Goal: Task Accomplishment & Management: Use online tool/utility

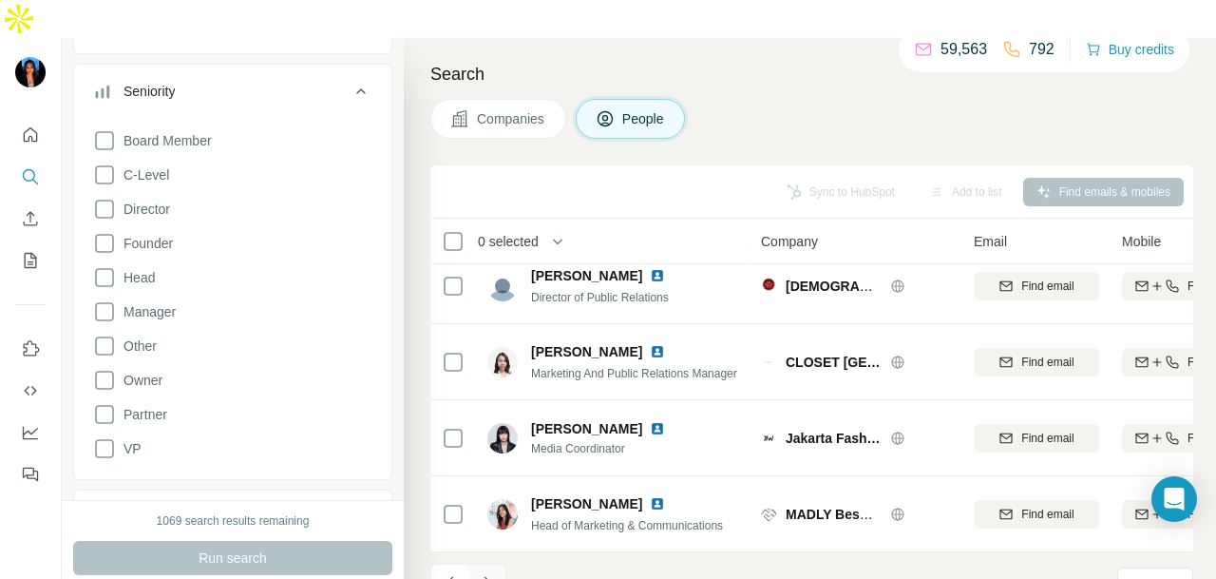
click at [490, 573] on icon "Navigate to next page" at bounding box center [487, 582] width 19 height 19
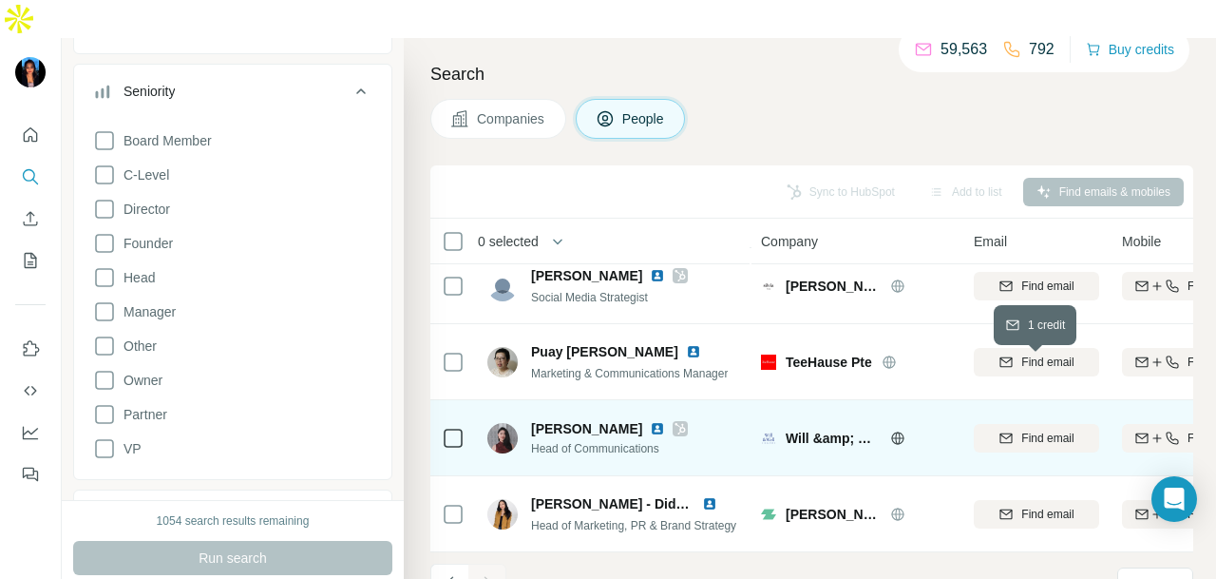
scroll to position [857, 0]
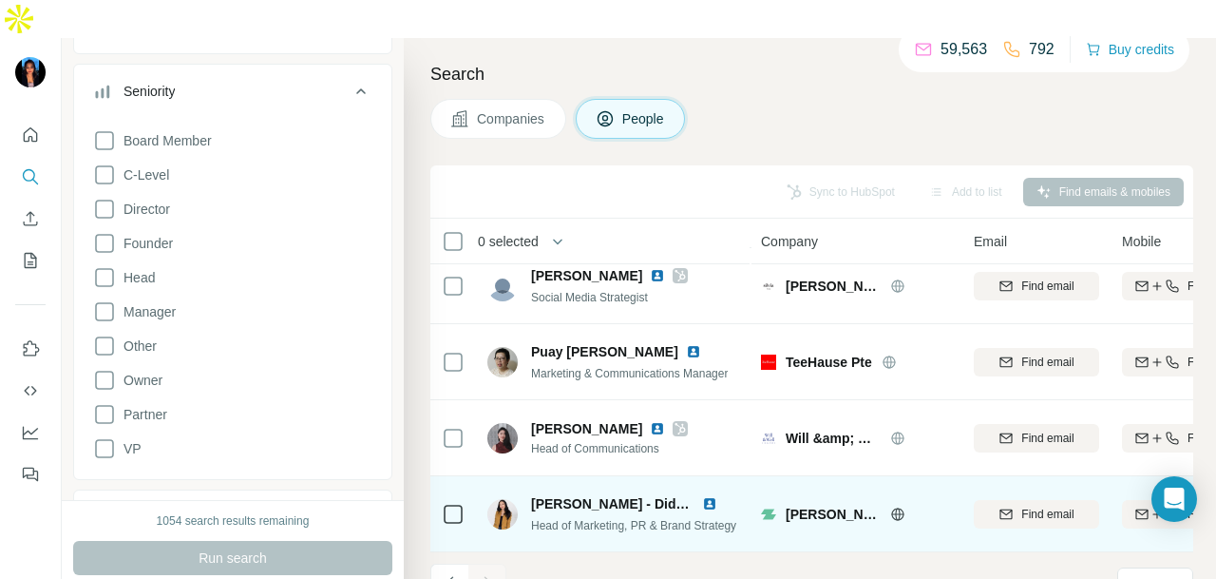
click at [711, 496] on img at bounding box center [709, 503] width 15 height 15
click at [712, 496] on img at bounding box center [709, 503] width 15 height 15
click at [443, 503] on icon at bounding box center [453, 514] width 23 height 23
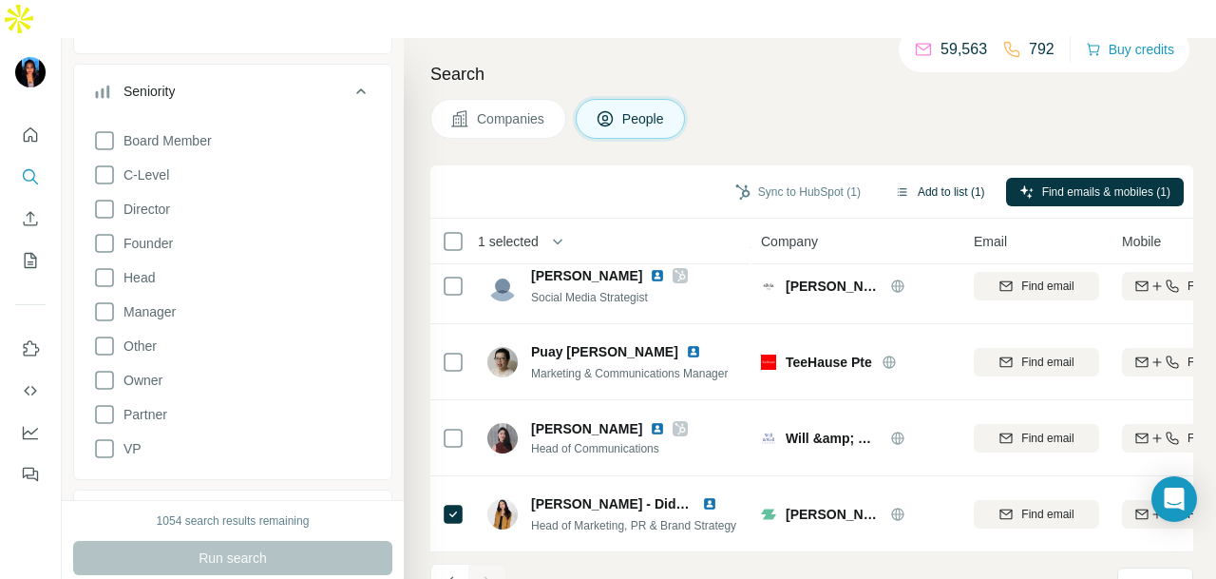
click at [929, 178] on button "Add to list (1)" at bounding box center [940, 192] width 117 height 28
click at [905, 178] on button "Add to list (1)" at bounding box center [940, 192] width 117 height 28
click at [895, 184] on icon "button" at bounding box center [902, 191] width 15 height 15
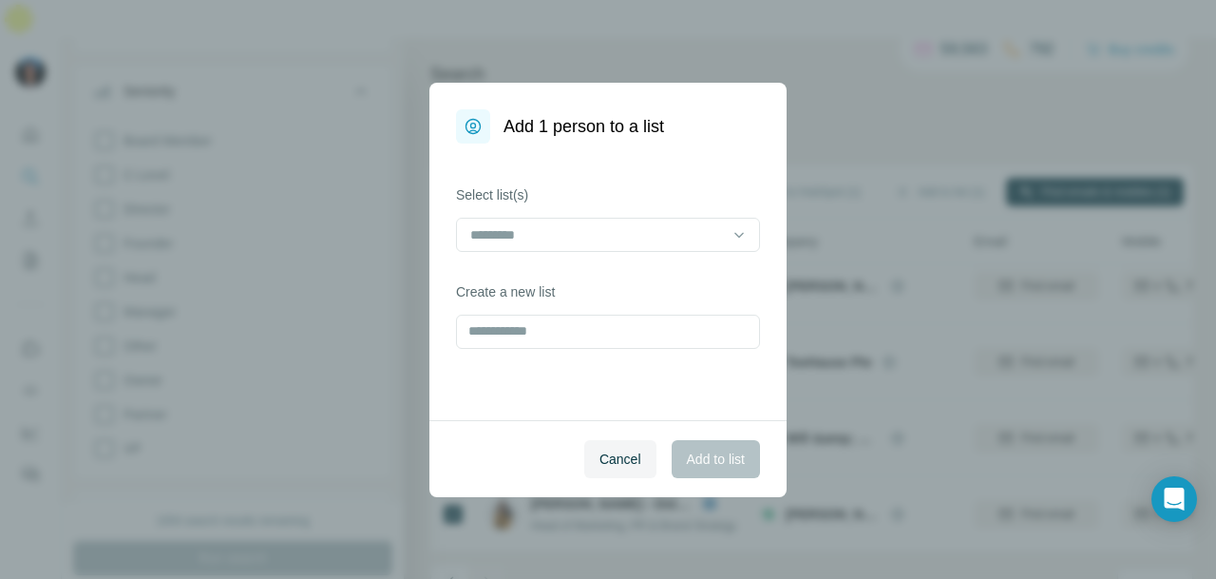
click at [895, 152] on div "Add 1 person to a list Select list(s) Create a new list Cancel Add to list" at bounding box center [608, 289] width 1216 height 579
click at [681, 220] on div at bounding box center [596, 234] width 256 height 32
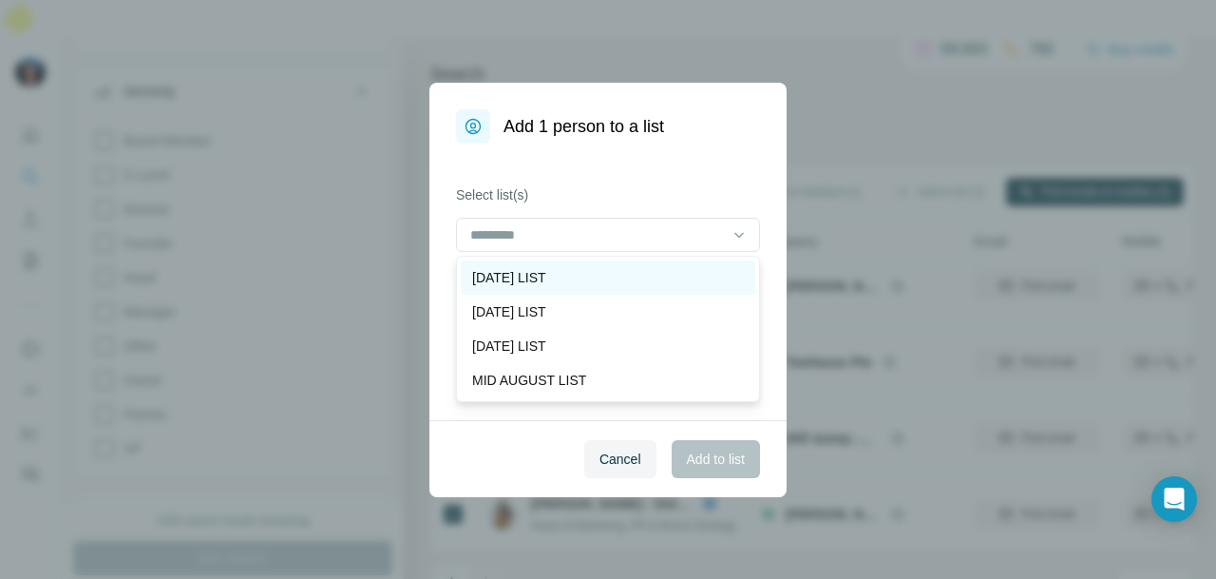
click at [663, 278] on div "[DATE] LIST" at bounding box center [608, 277] width 272 height 19
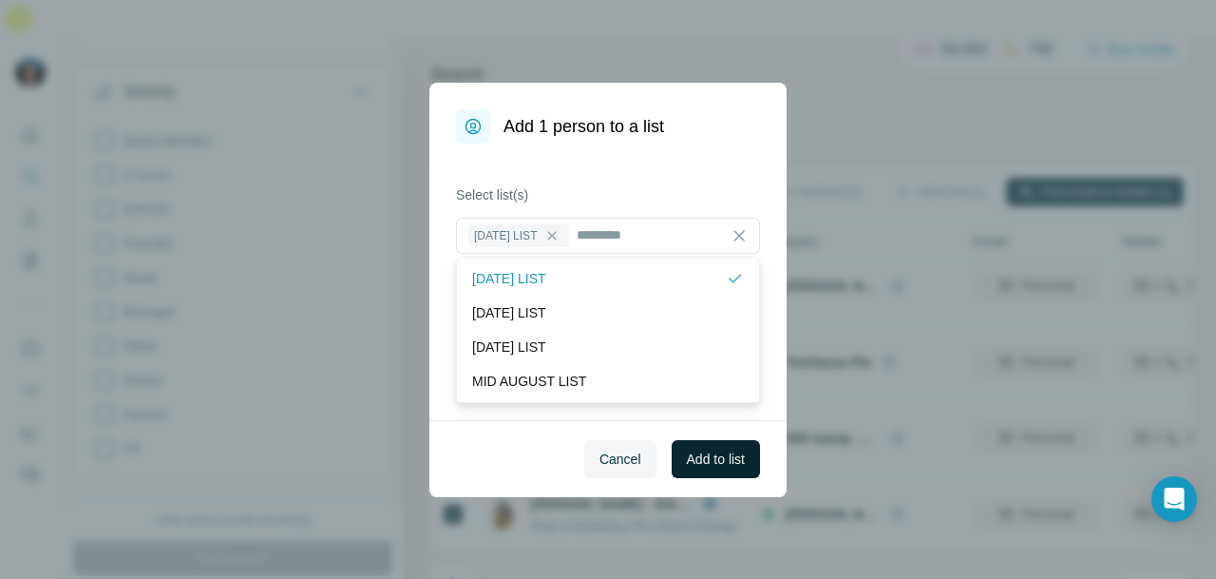
click at [712, 477] on div "Cancel Add to list" at bounding box center [607, 458] width 357 height 77
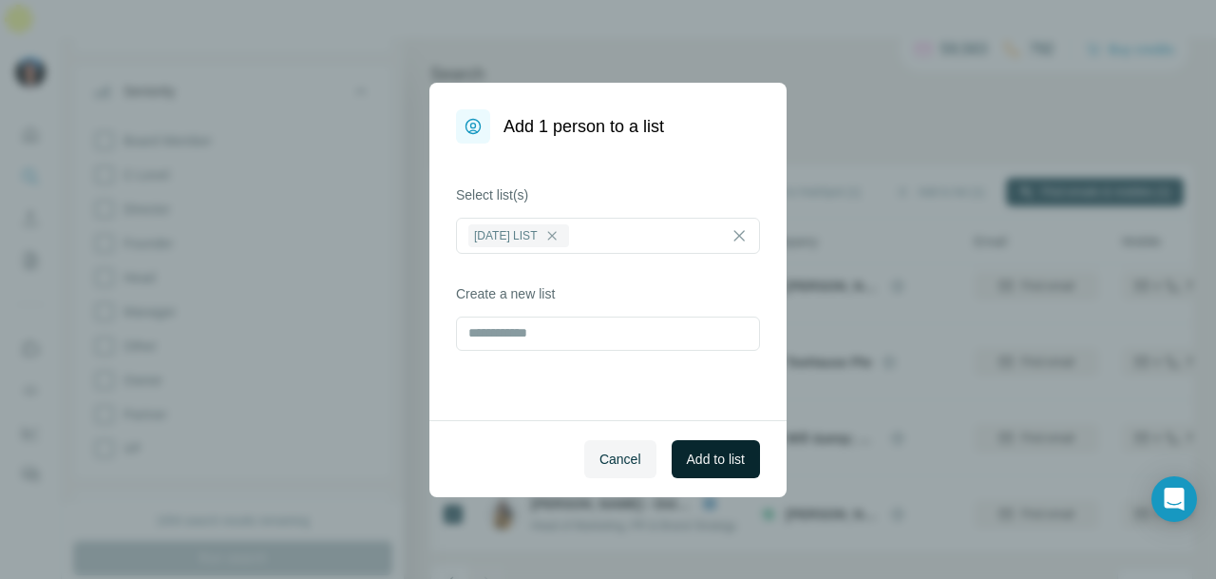
click at [715, 461] on span "Add to list" at bounding box center [716, 458] width 58 height 19
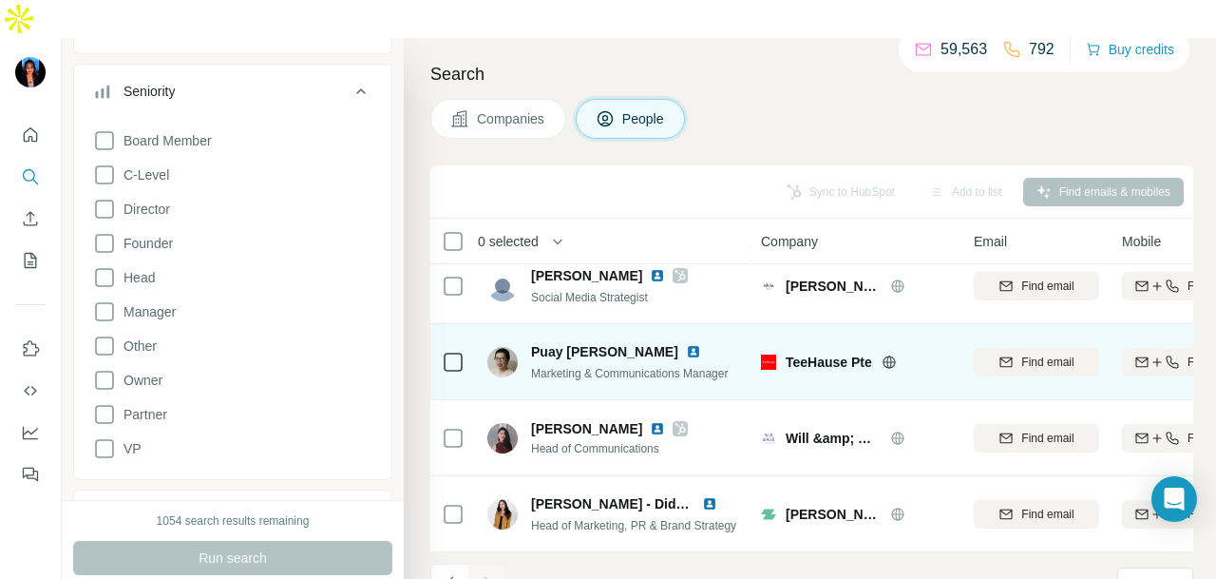
click at [686, 344] on img at bounding box center [693, 351] width 15 height 15
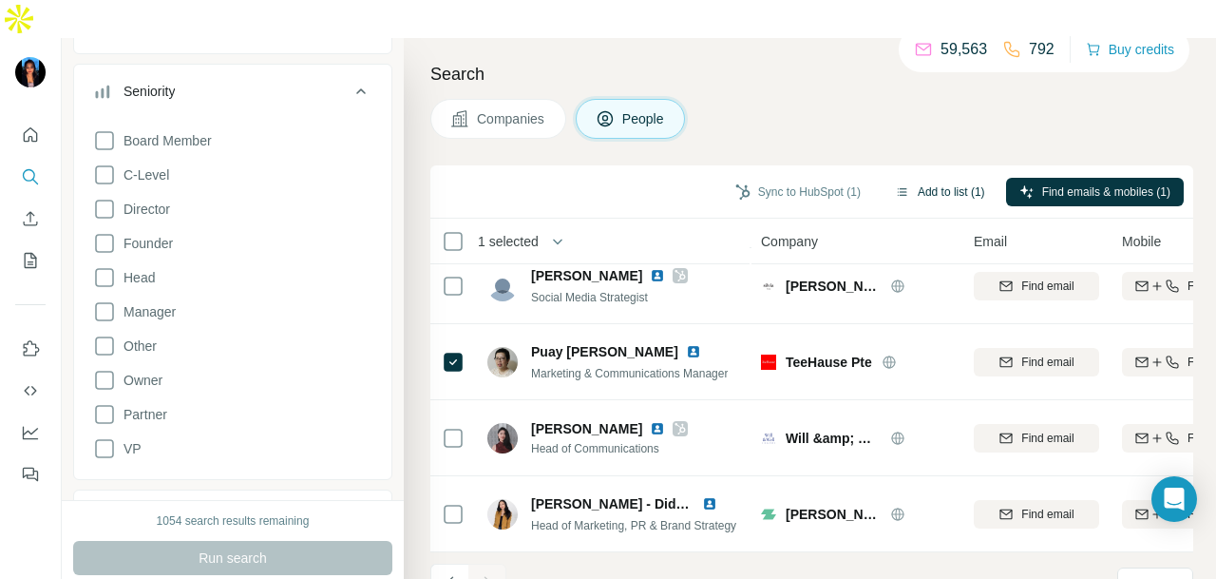
click at [913, 178] on button "Add to list (1)" at bounding box center [940, 192] width 117 height 28
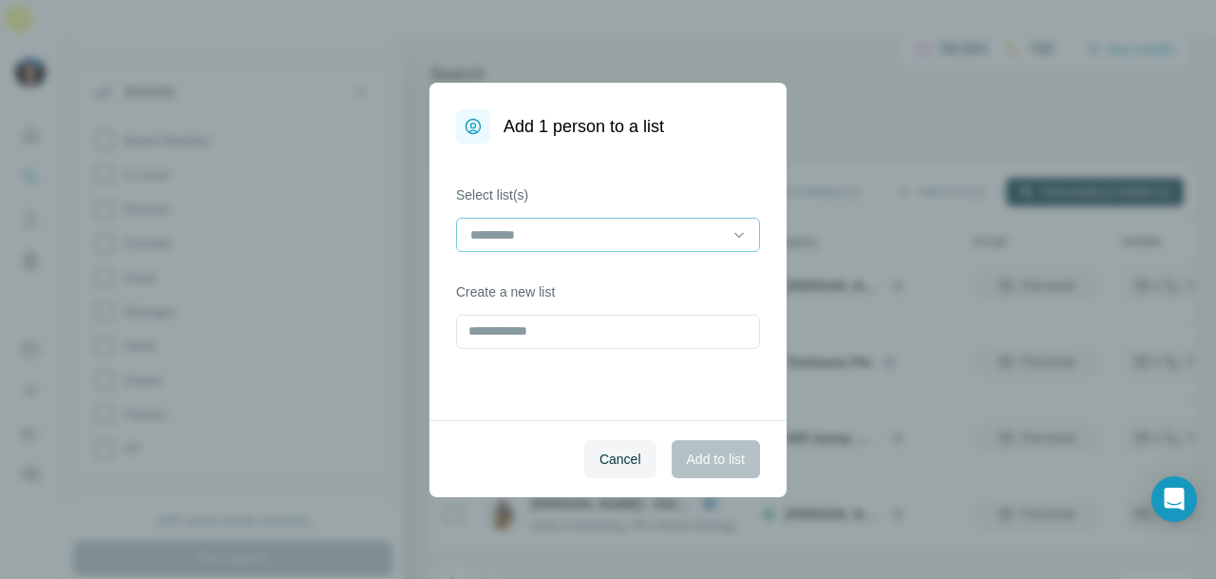
click at [615, 230] on input at bounding box center [596, 234] width 256 height 21
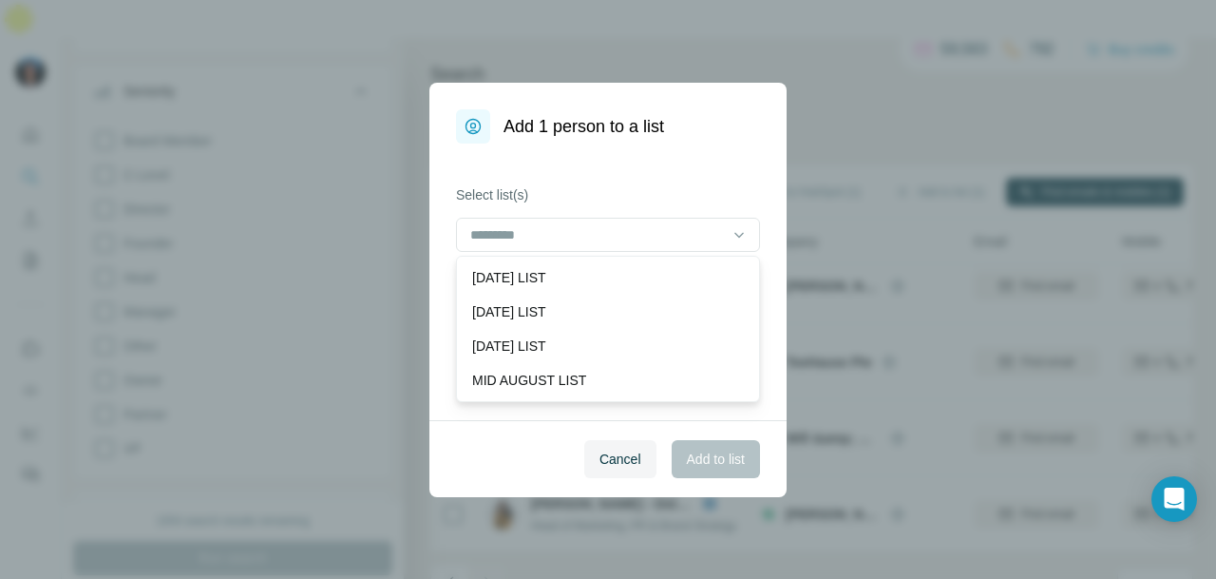
click at [631, 268] on div "[DATE] LIST" at bounding box center [608, 277] width 272 height 19
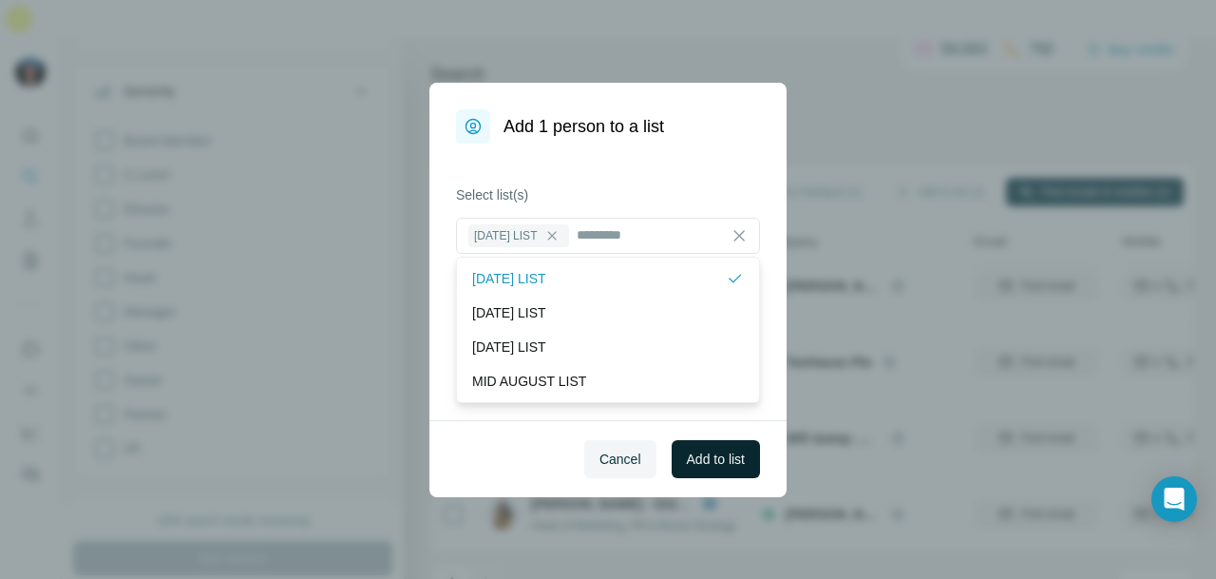
click at [716, 460] on span "Add to list" at bounding box center [716, 458] width 58 height 19
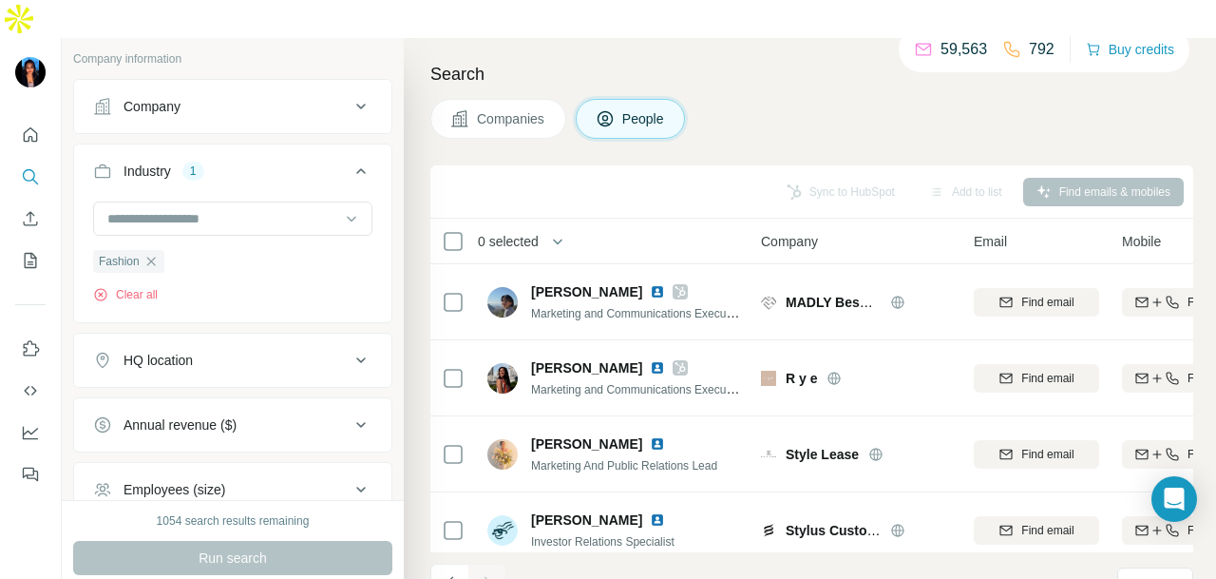
scroll to position [1045, 0]
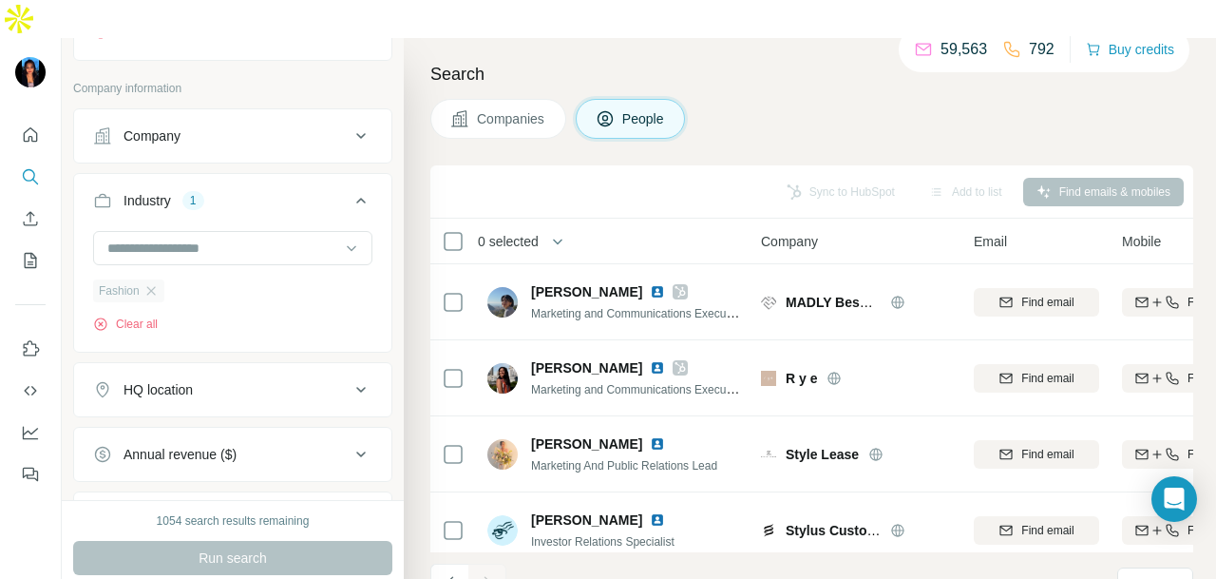
click at [161, 279] on div "Fashion" at bounding box center [128, 290] width 71 height 23
click at [154, 286] on icon "button" at bounding box center [150, 290] width 9 height 9
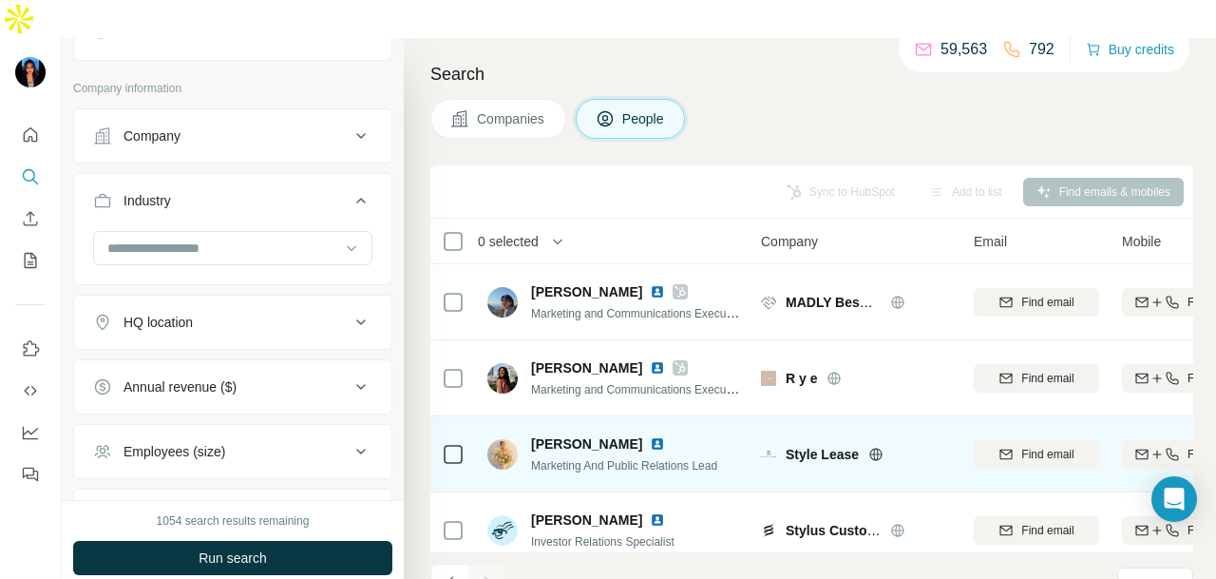
click at [665, 436] on img at bounding box center [657, 443] width 15 height 15
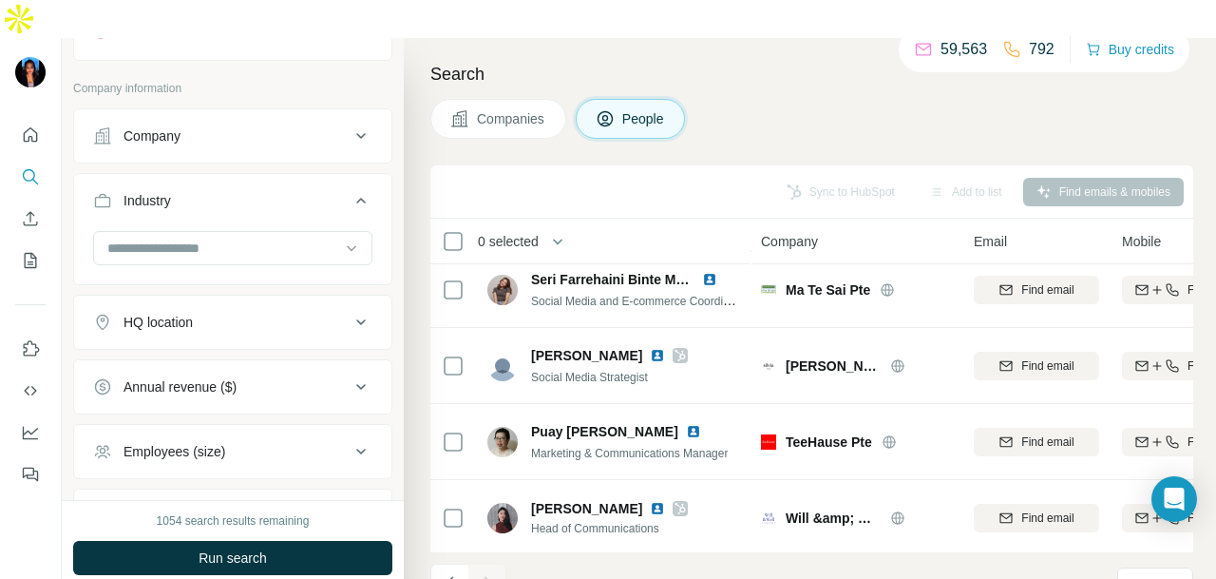
scroll to position [857, 0]
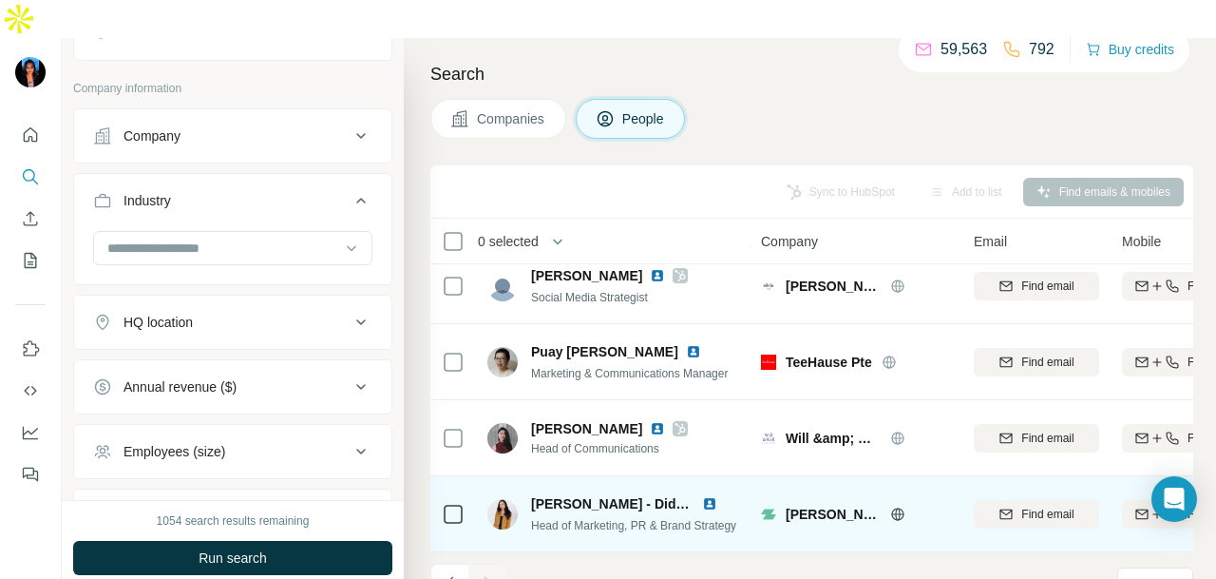
click at [711, 496] on img at bounding box center [709, 503] width 15 height 15
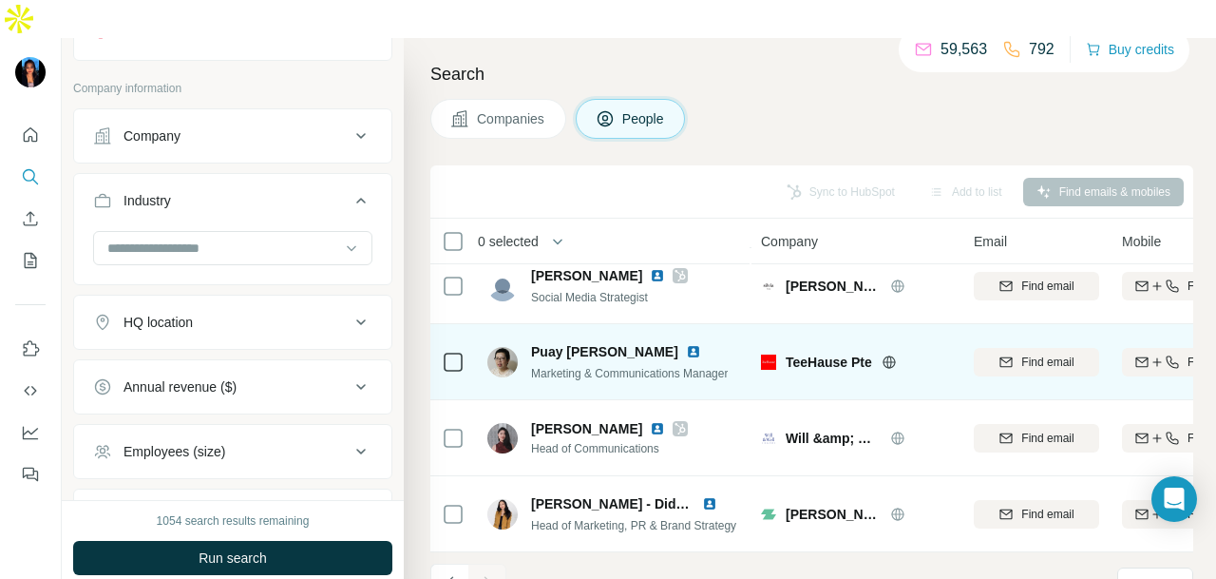
click at [631, 342] on div "Puay [PERSON_NAME]" at bounding box center [629, 351] width 197 height 19
click at [686, 344] on img at bounding box center [693, 351] width 15 height 15
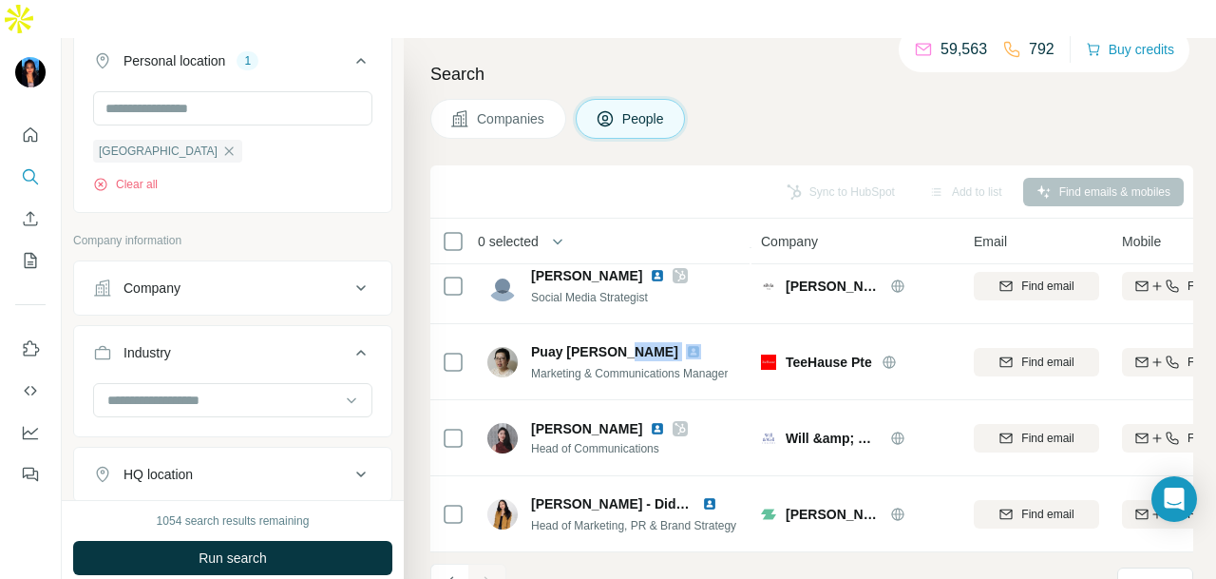
scroll to position [950, 0]
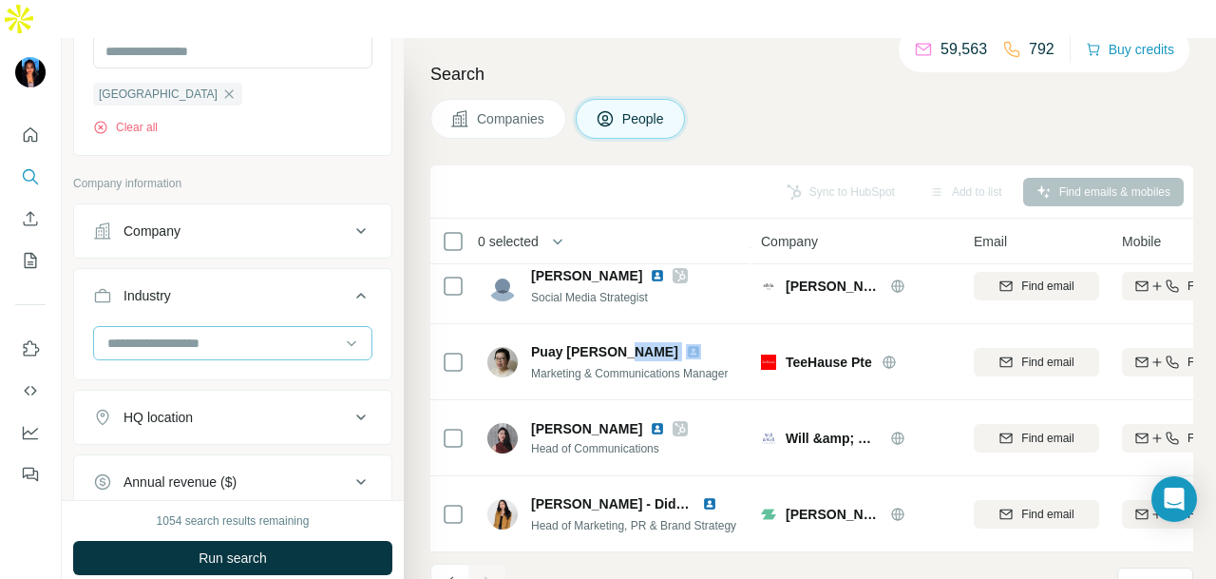
click at [256, 332] on input at bounding box center [222, 342] width 235 height 21
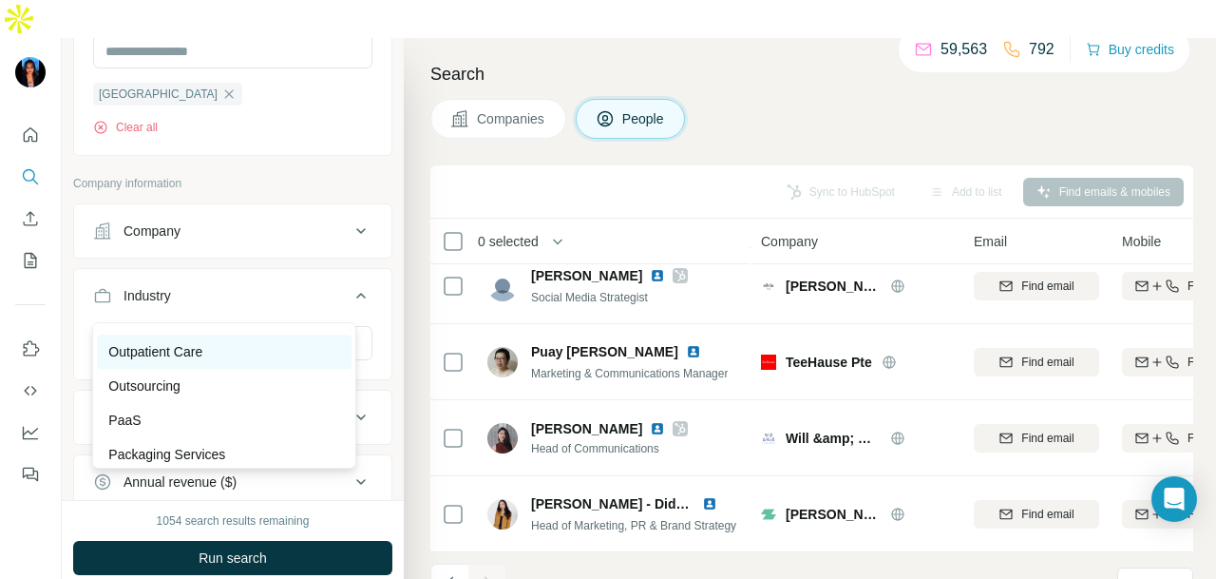
click at [292, 361] on div "Outpatient Care" at bounding box center [224, 351] width 232 height 19
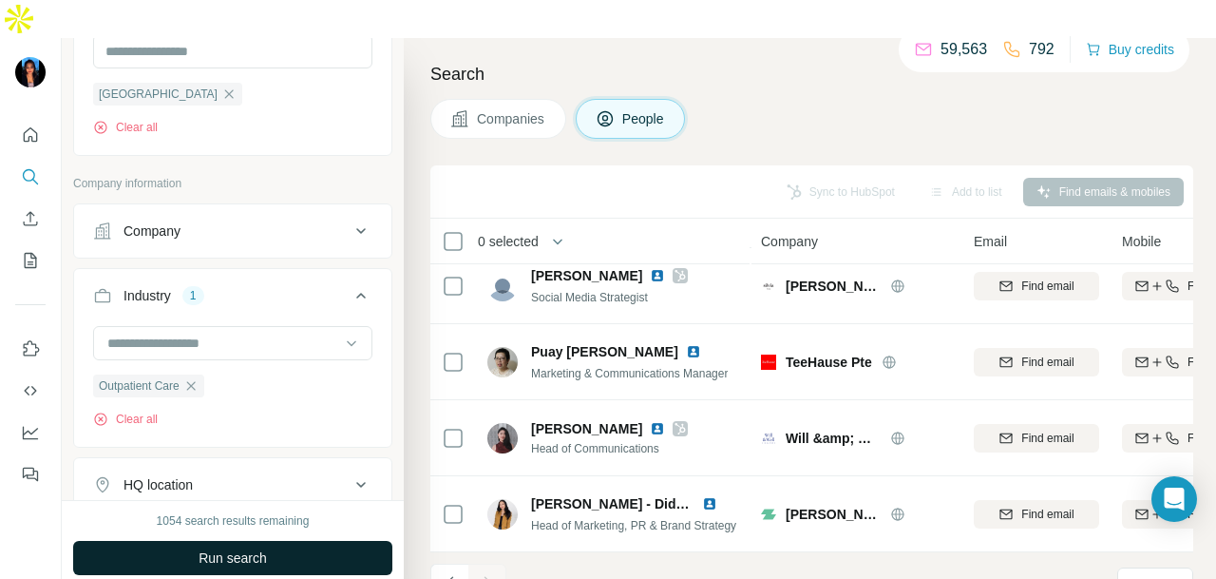
click at [293, 541] on button "Run search" at bounding box center [232, 558] width 319 height 34
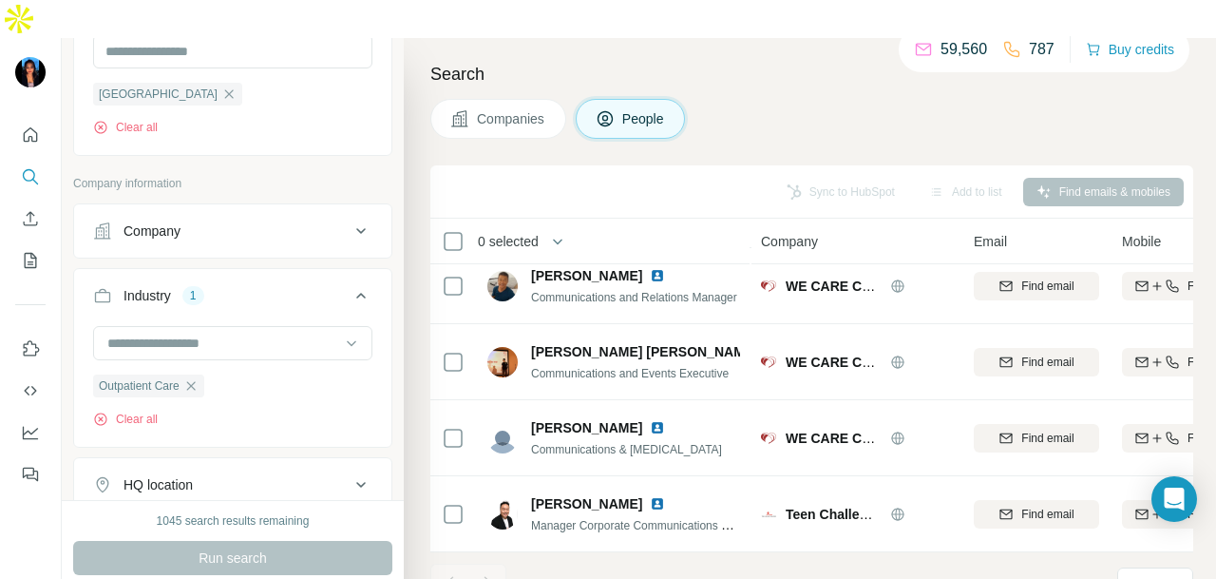
scroll to position [475, 0]
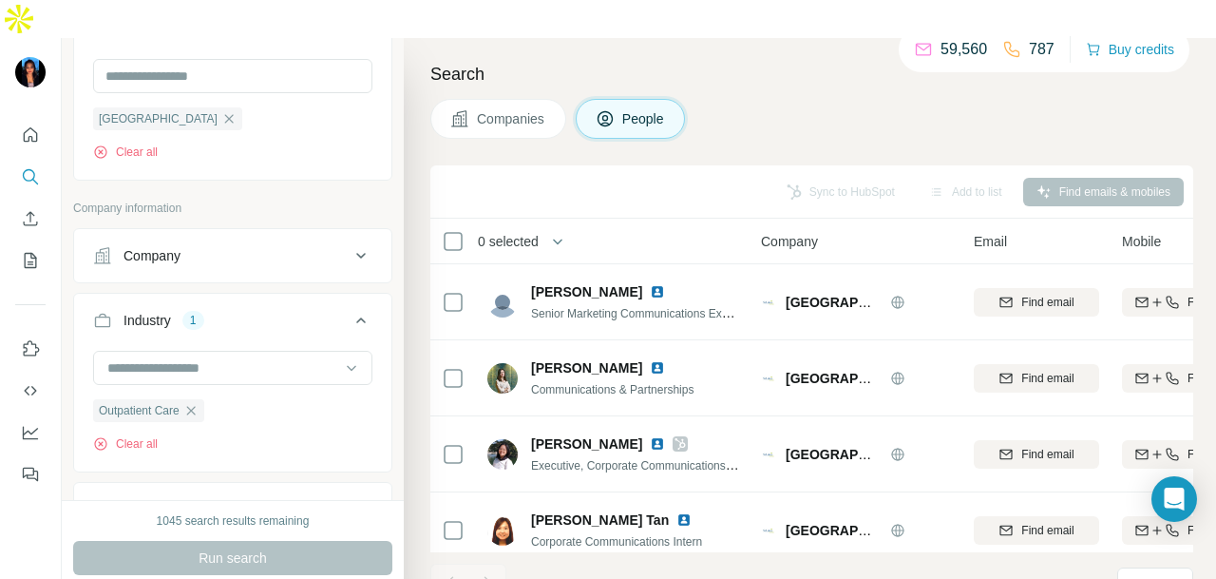
scroll to position [1045, 0]
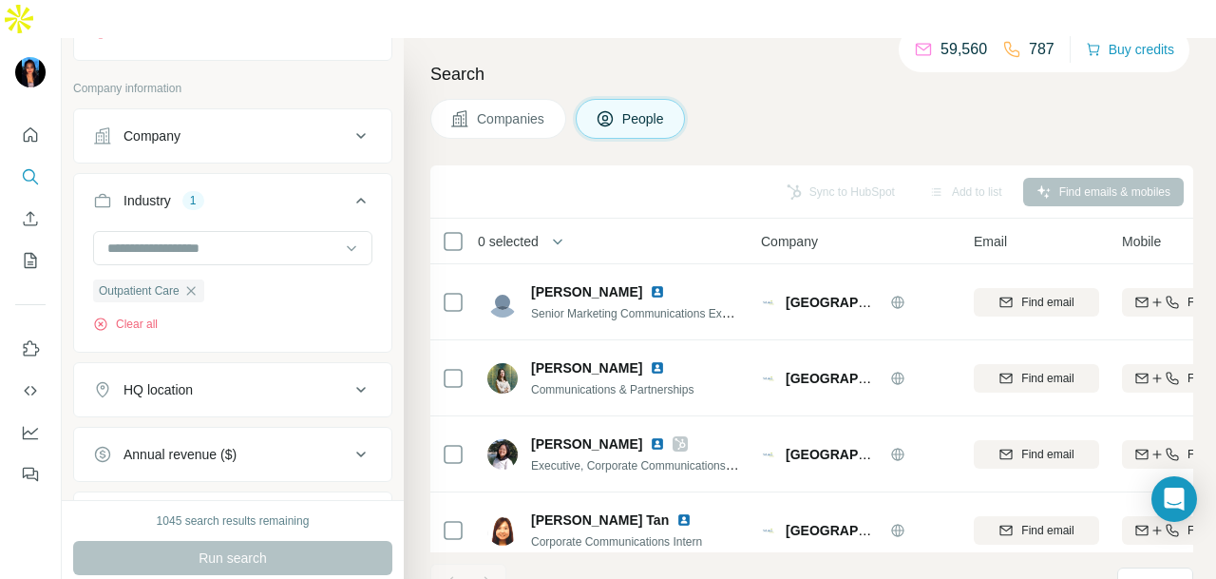
drag, startPoint x: 198, startPoint y: 256, endPoint x: 256, endPoint y: 240, distance: 60.8
click at [198, 279] on div "Outpatient Care" at bounding box center [148, 290] width 111 height 23
click at [199, 283] on icon "button" at bounding box center [190, 290] width 15 height 15
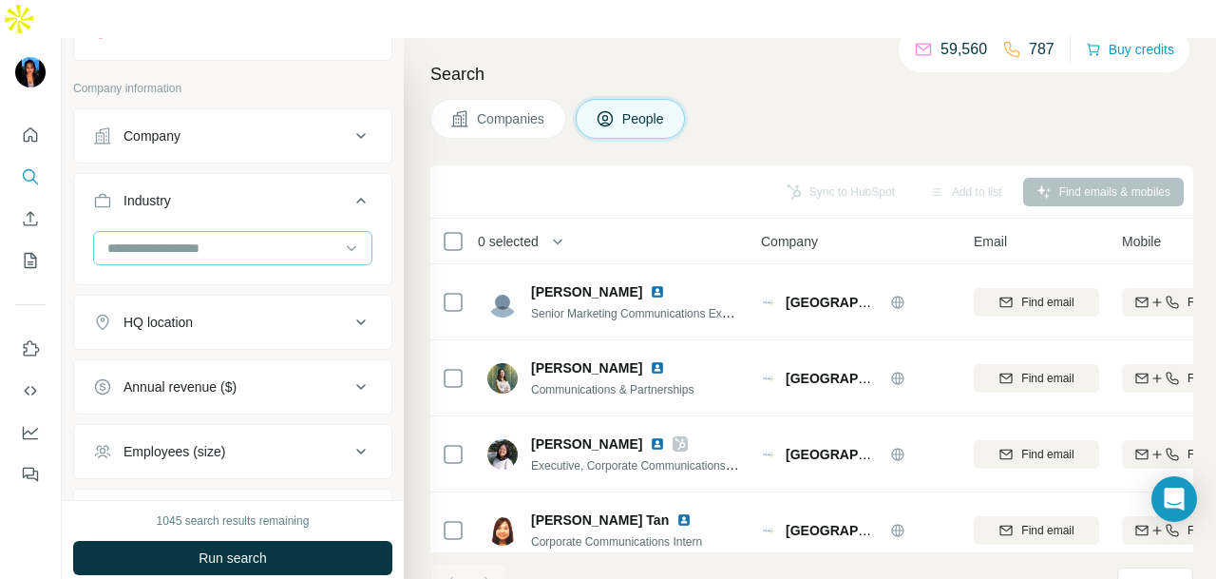
click at [296, 237] on input at bounding box center [222, 247] width 235 height 21
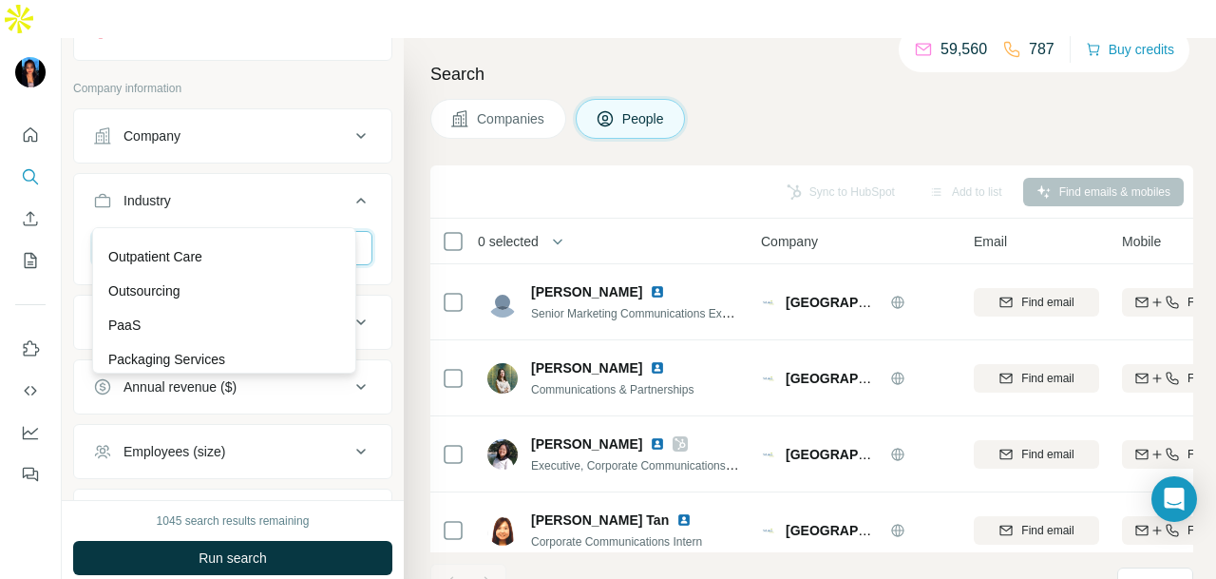
scroll to position [14154, 0]
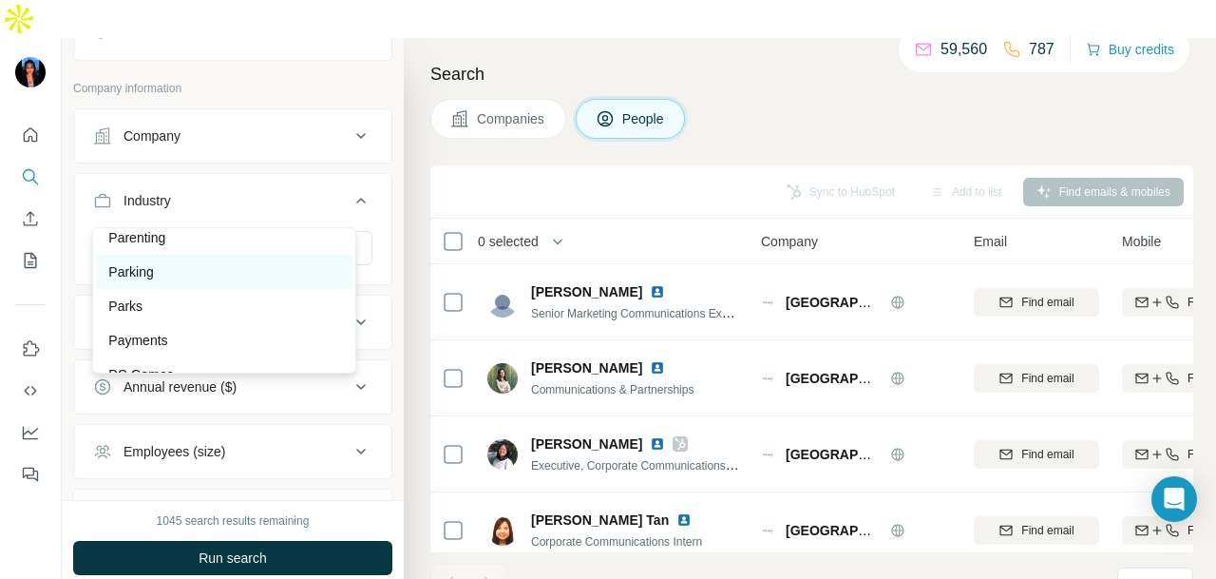
click at [226, 281] on div "Parking" at bounding box center [224, 271] width 232 height 19
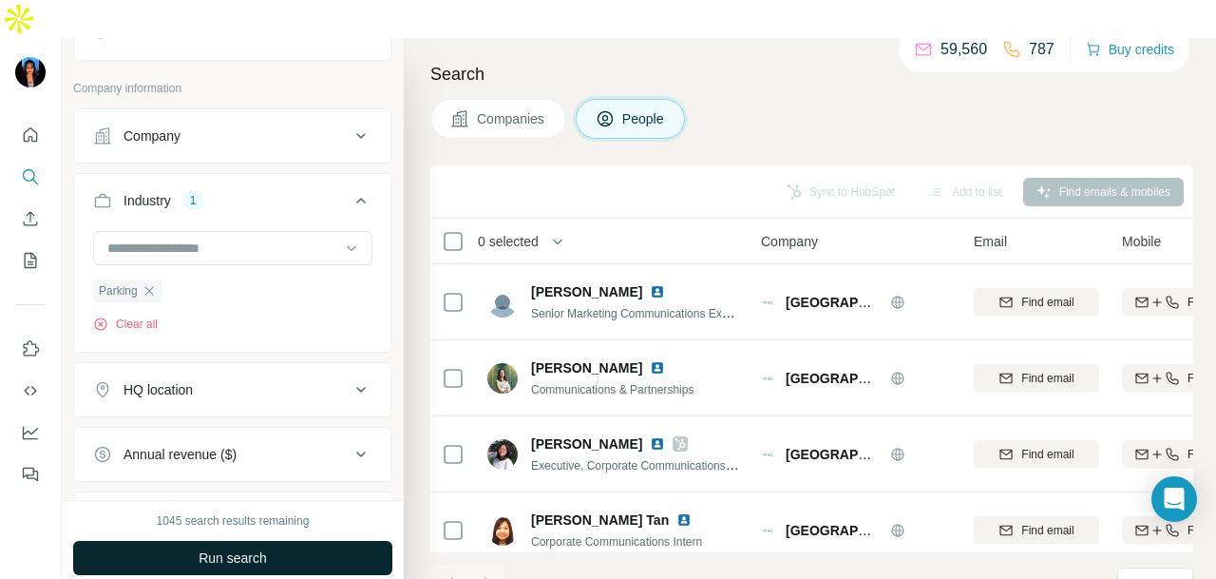
click at [272, 541] on button "Run search" at bounding box center [232, 558] width 319 height 34
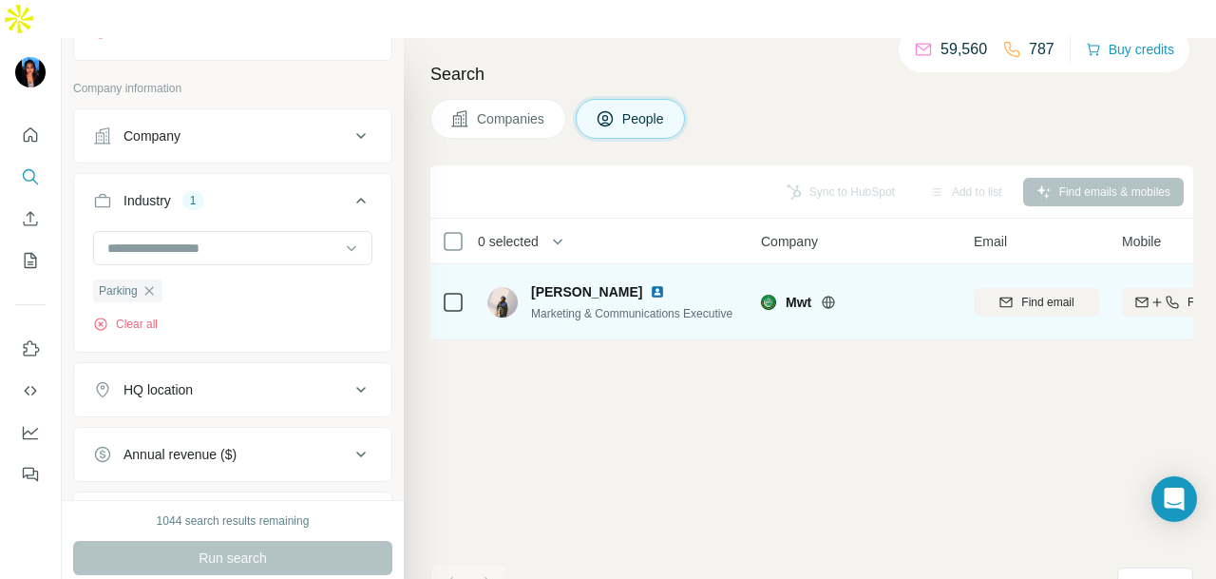
click at [665, 284] on img at bounding box center [657, 291] width 15 height 15
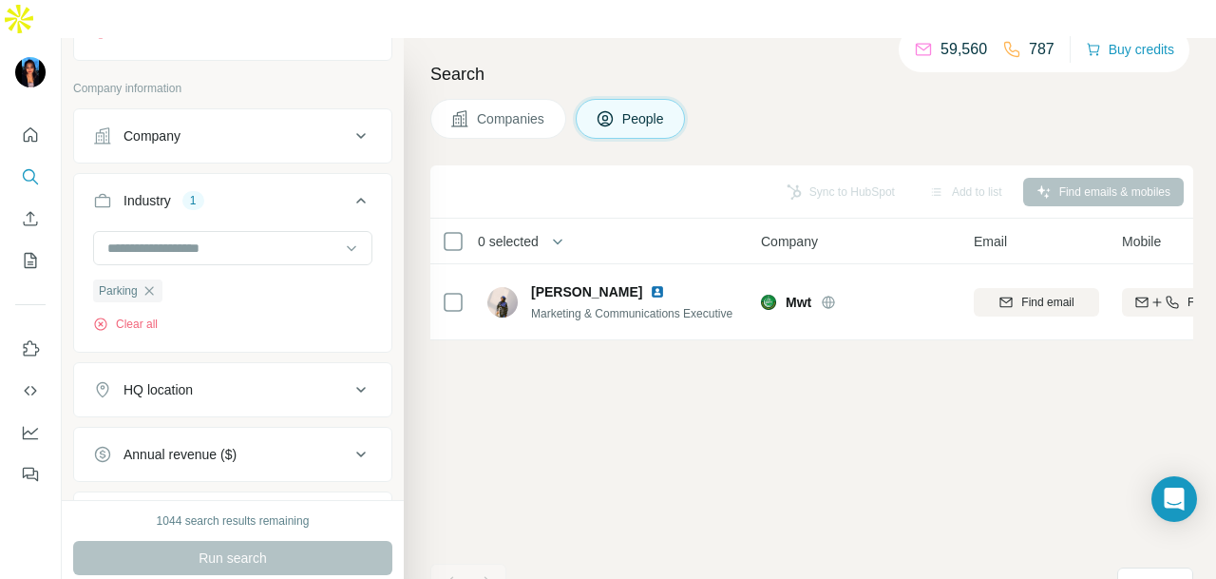
click at [156, 283] on icon "button" at bounding box center [149, 290] width 15 height 15
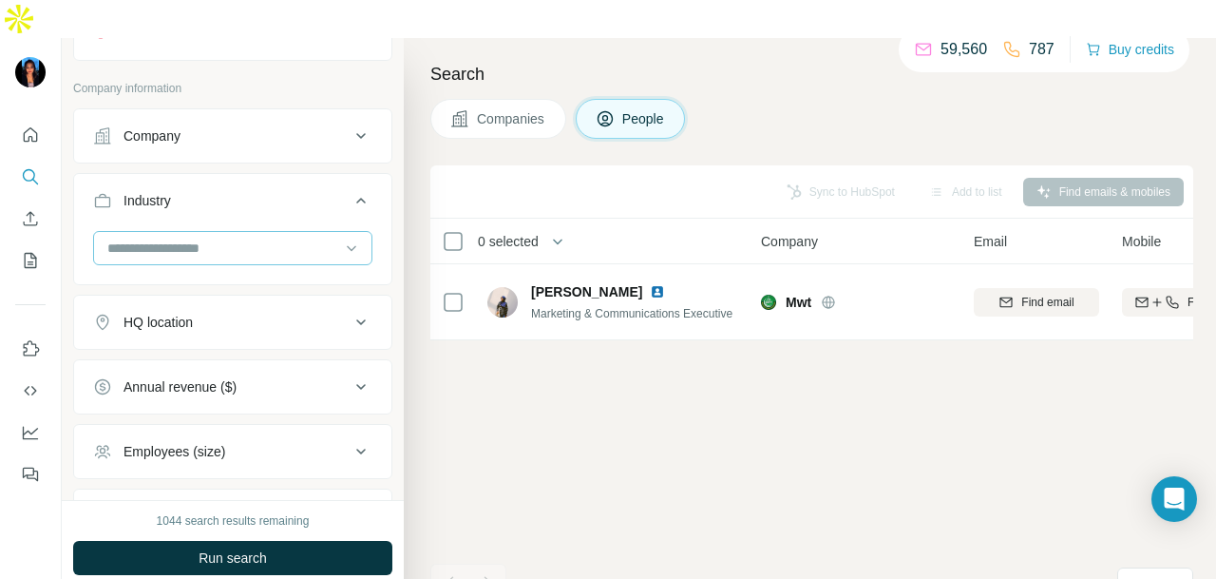
click at [255, 232] on div at bounding box center [222, 248] width 235 height 32
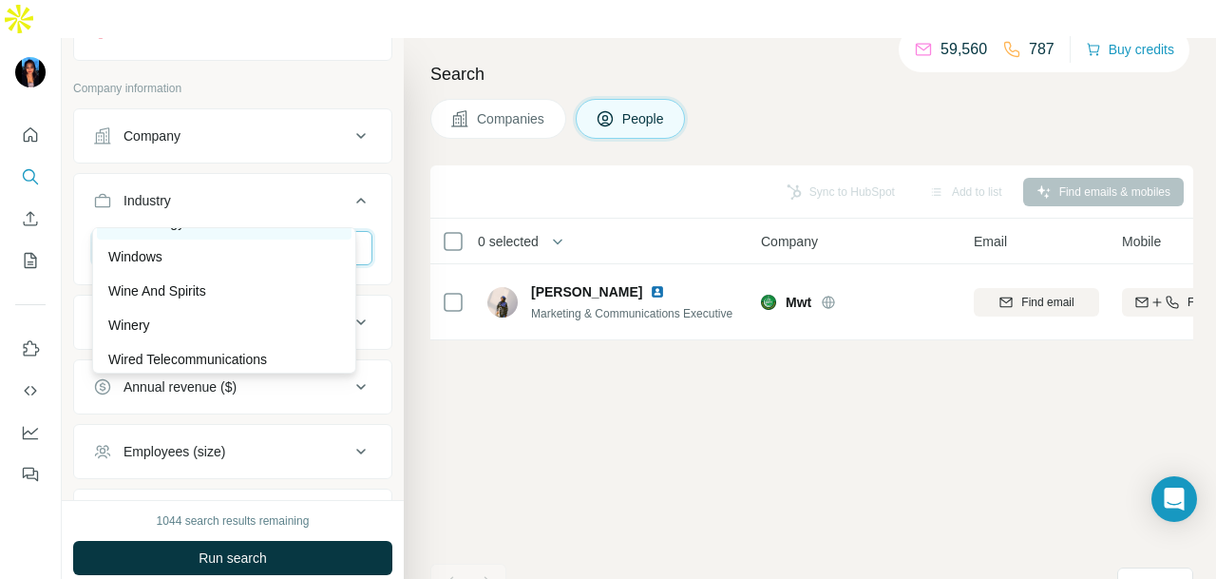
scroll to position [21108, 0]
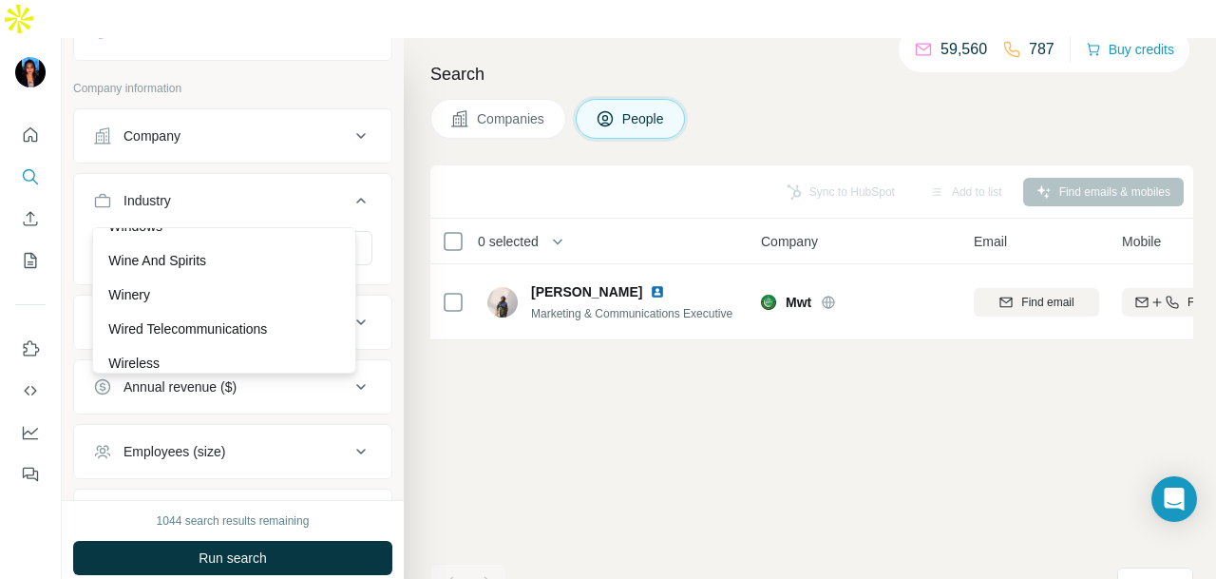
drag, startPoint x: 262, startPoint y: 276, endPoint x: 271, endPoint y: 578, distance: 301.3
click at [264, 201] on div "Wind Energy" at bounding box center [224, 191] width 232 height 19
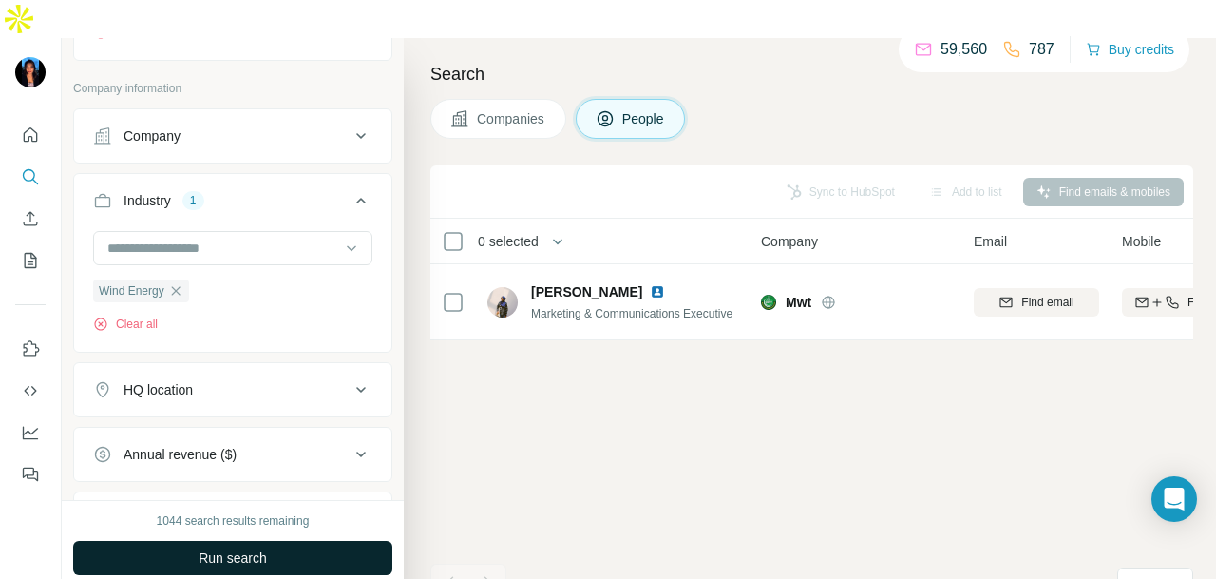
click at [283, 541] on button "Run search" at bounding box center [232, 558] width 319 height 34
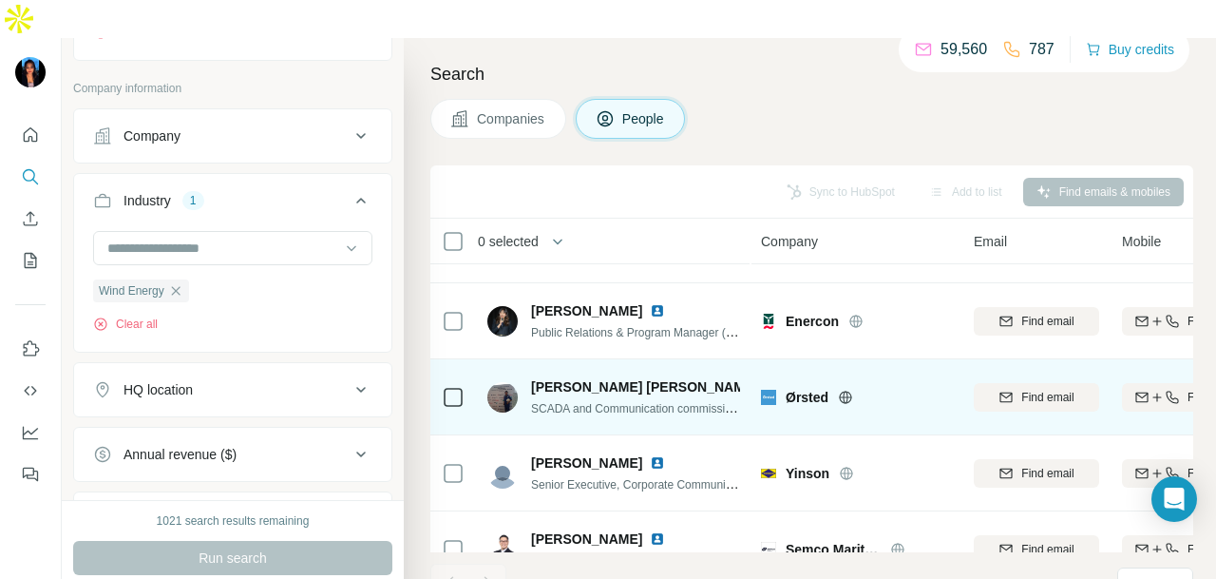
scroll to position [570, 0]
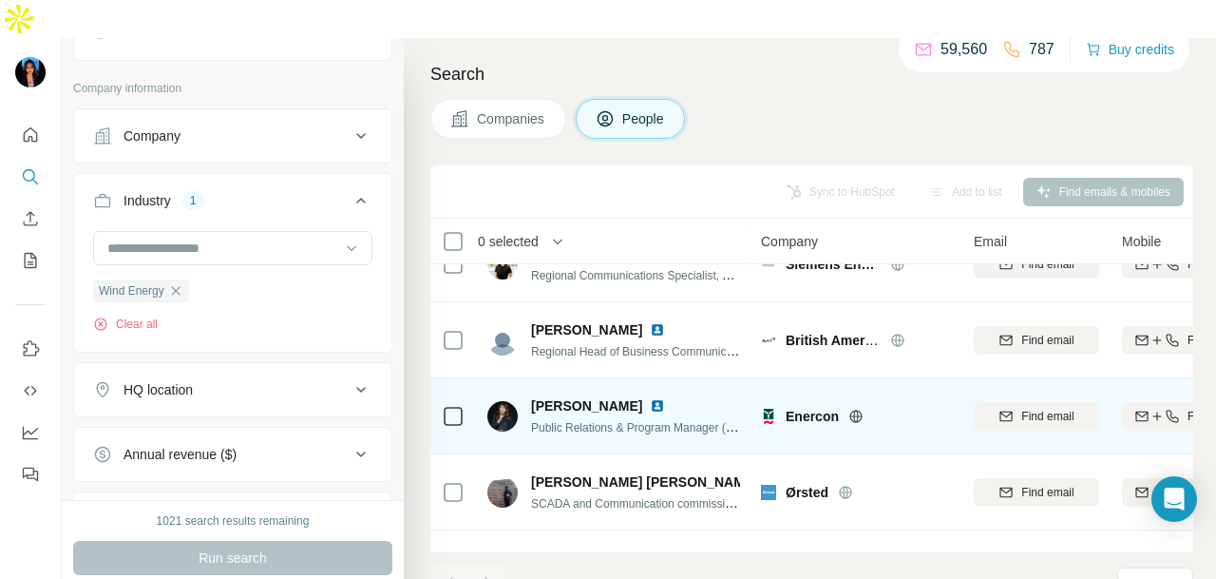
click at [650, 398] on img at bounding box center [657, 405] width 15 height 15
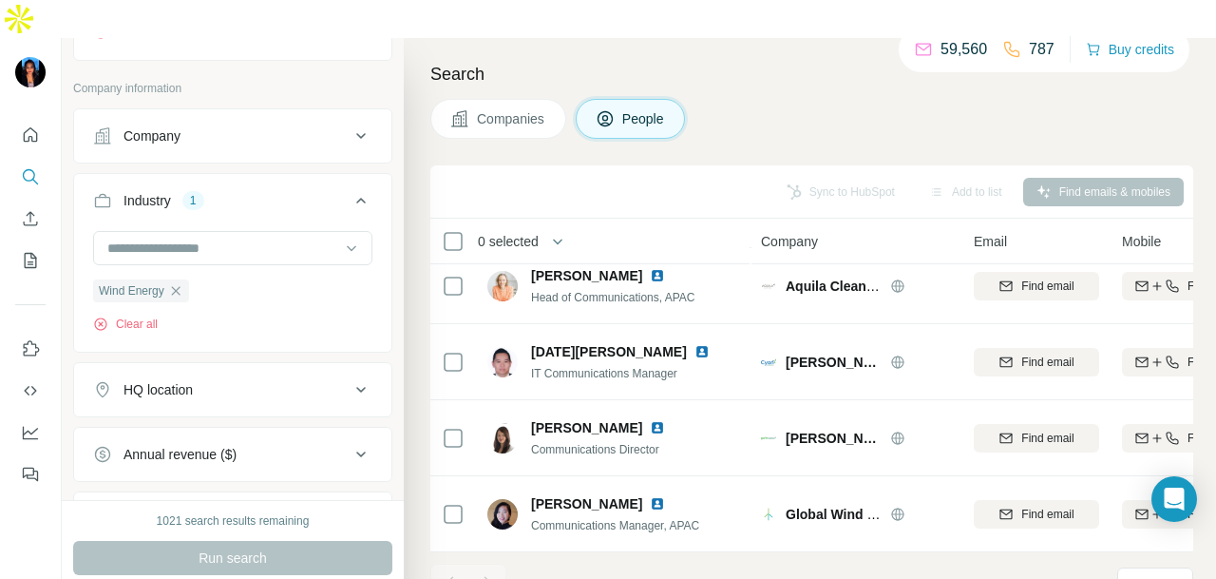
scroll to position [1465, 0]
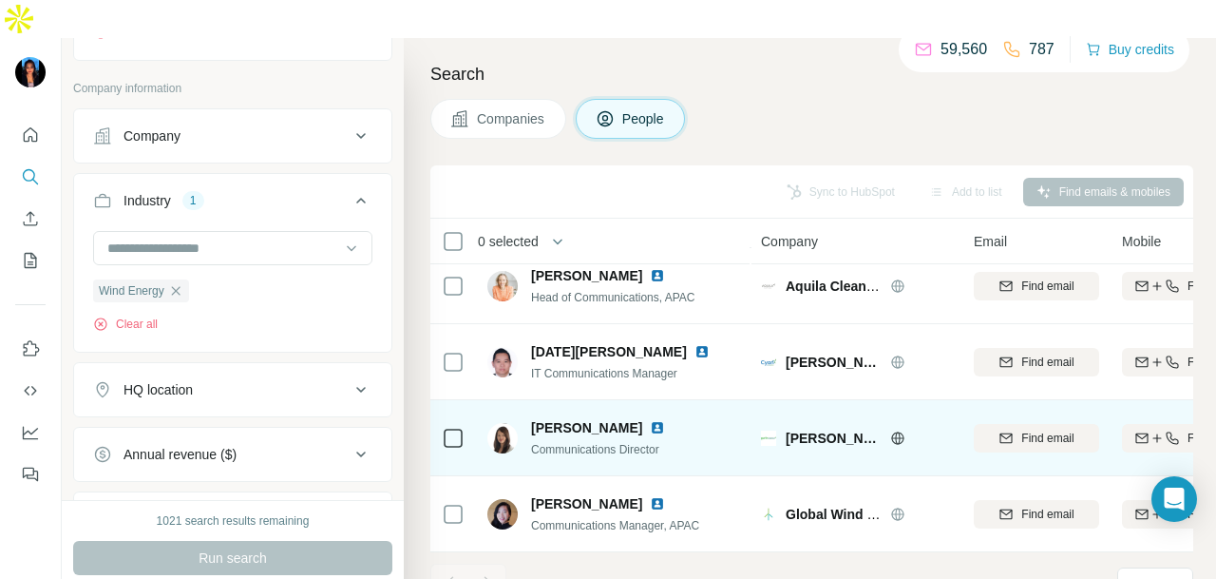
click at [650, 420] on img at bounding box center [657, 427] width 15 height 15
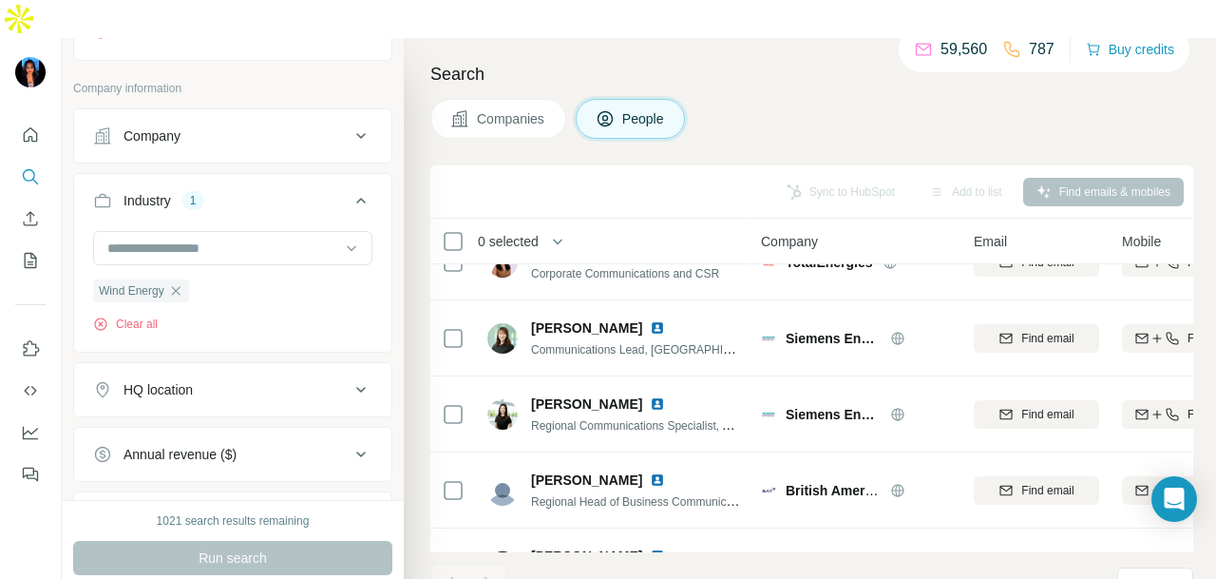
scroll to position [40, 0]
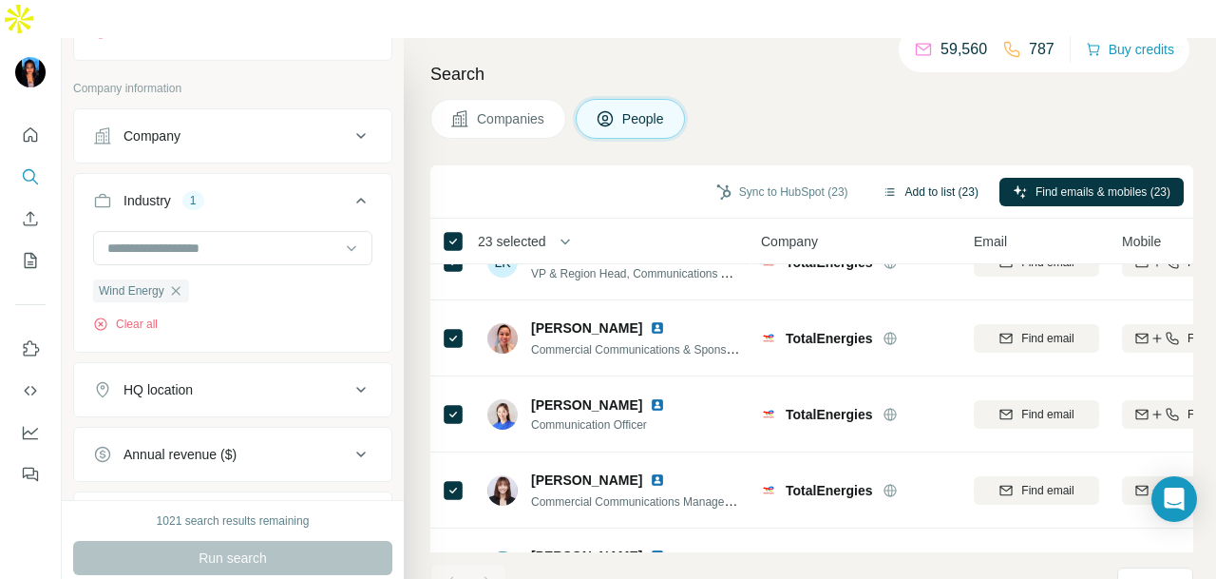
click at [901, 178] on button "Add to list (23)" at bounding box center [930, 192] width 123 height 28
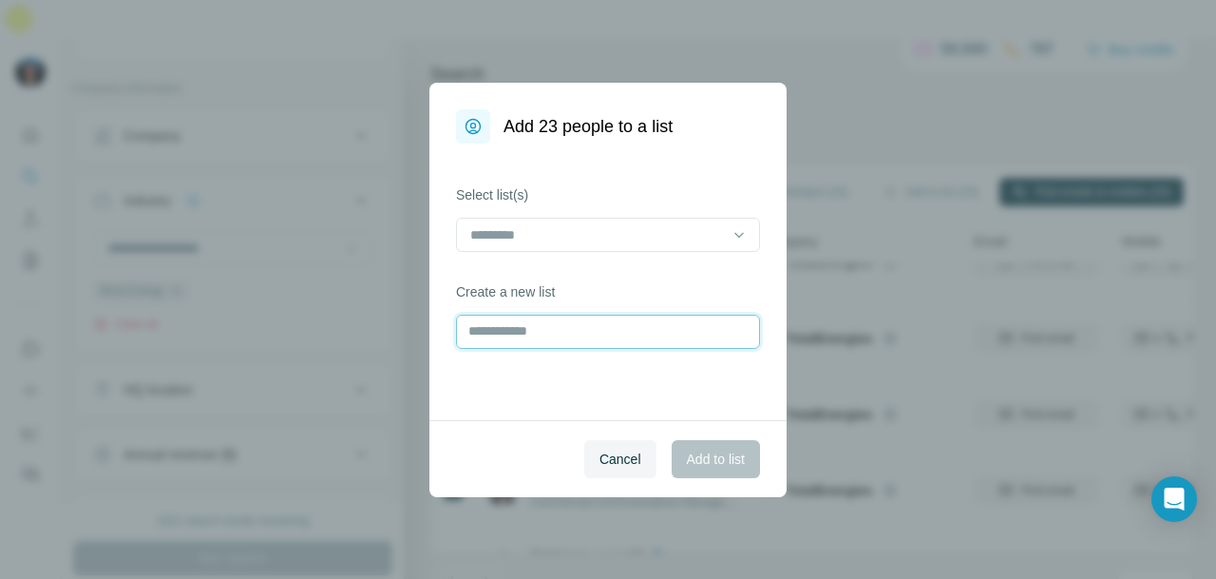
click at [522, 332] on input "text" at bounding box center [608, 331] width 304 height 34
type input "**********"
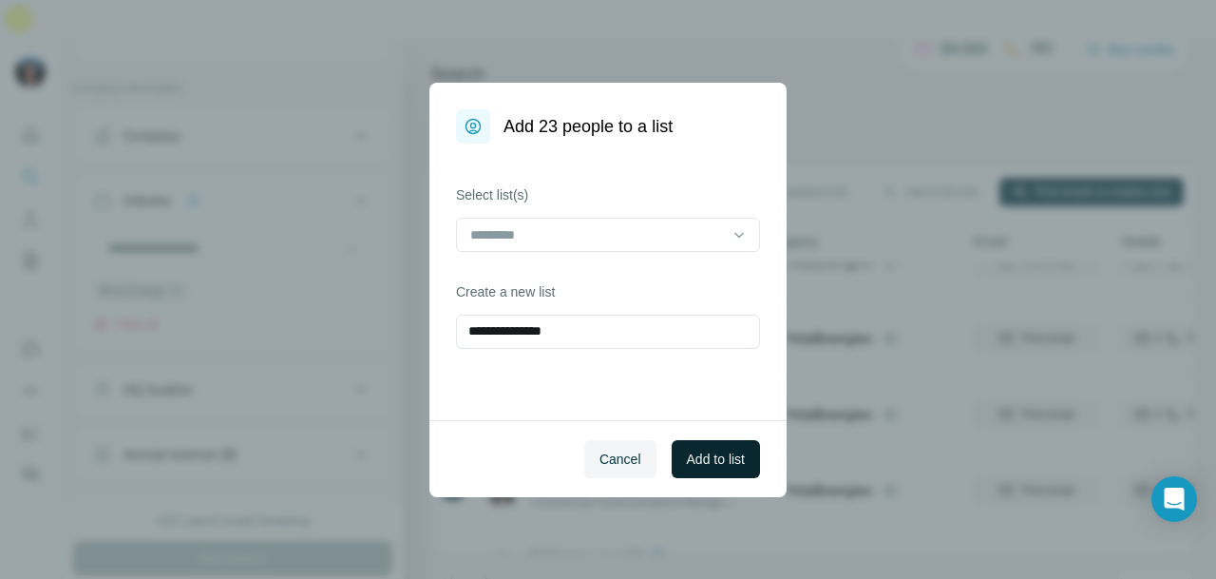
click at [693, 459] on span "Add to list" at bounding box center [716, 458] width 58 height 19
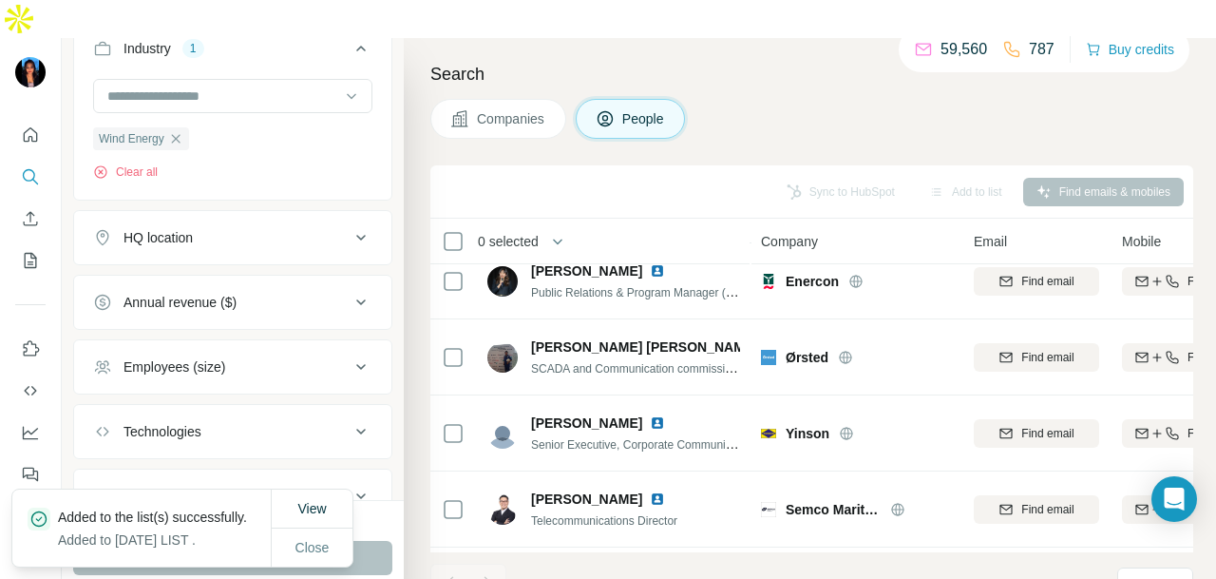
scroll to position [1265, 0]
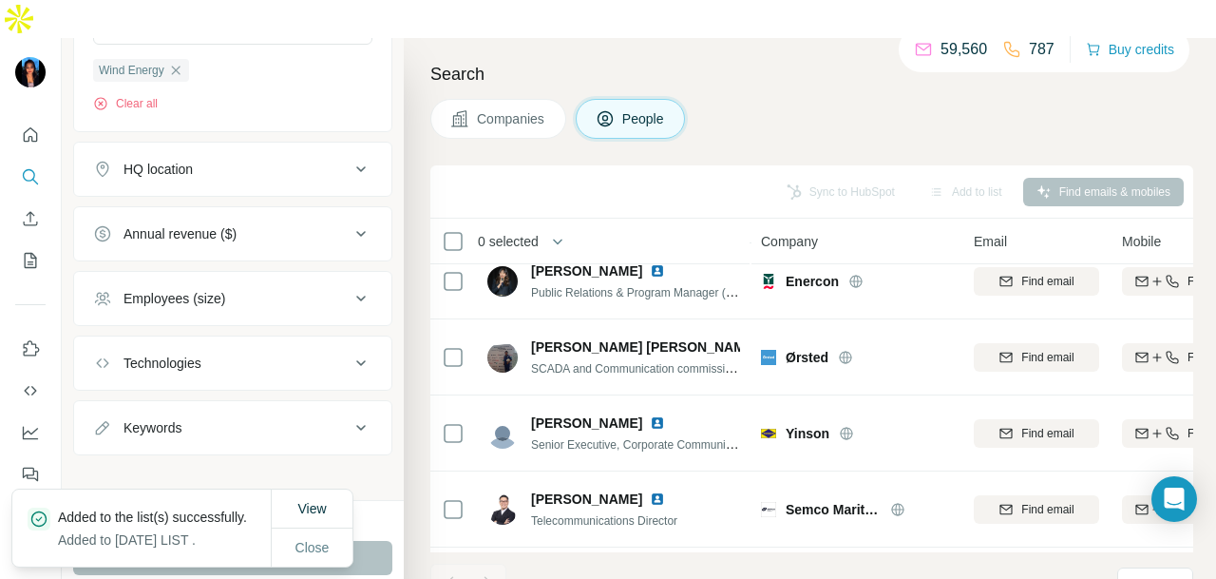
click at [284, 405] on button "Keywords" at bounding box center [232, 428] width 317 height 46
click at [284, 405] on button "Keywords" at bounding box center [232, 431] width 317 height 53
click at [287, 211] on button "Annual revenue ($)" at bounding box center [232, 234] width 317 height 46
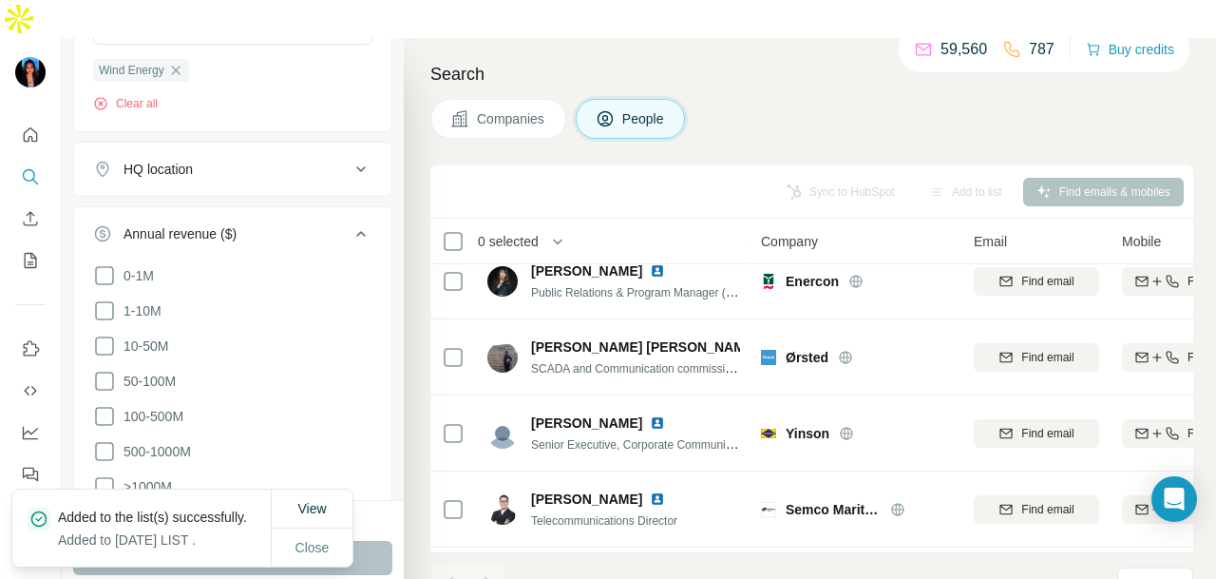
click at [282, 160] on div "HQ location" at bounding box center [221, 169] width 256 height 19
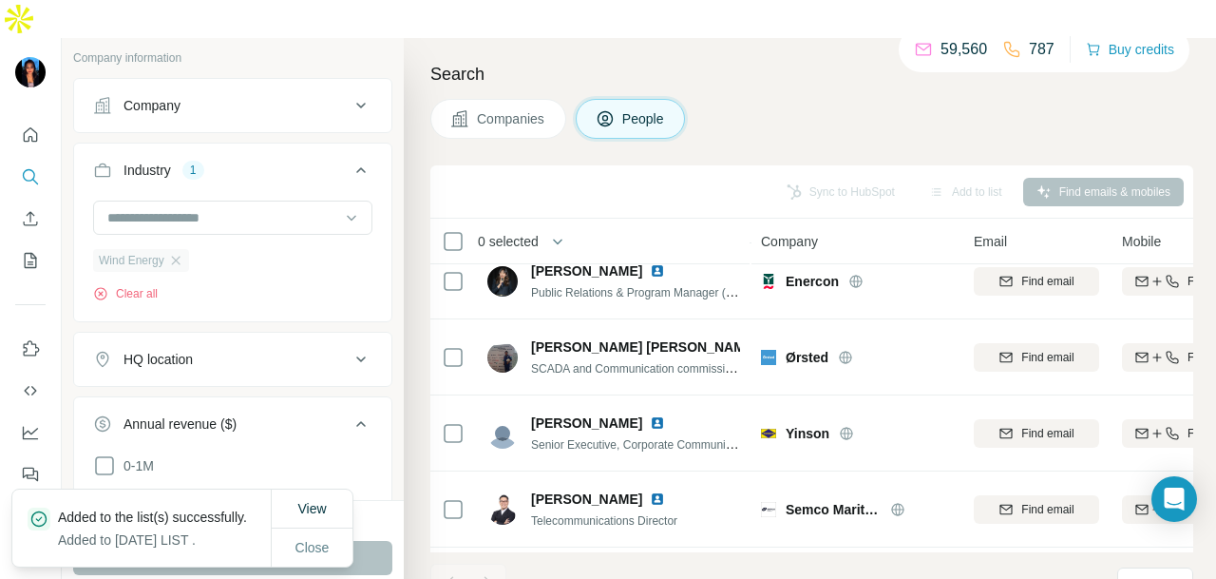
click at [187, 249] on div "Wind Energy" at bounding box center [141, 260] width 96 height 23
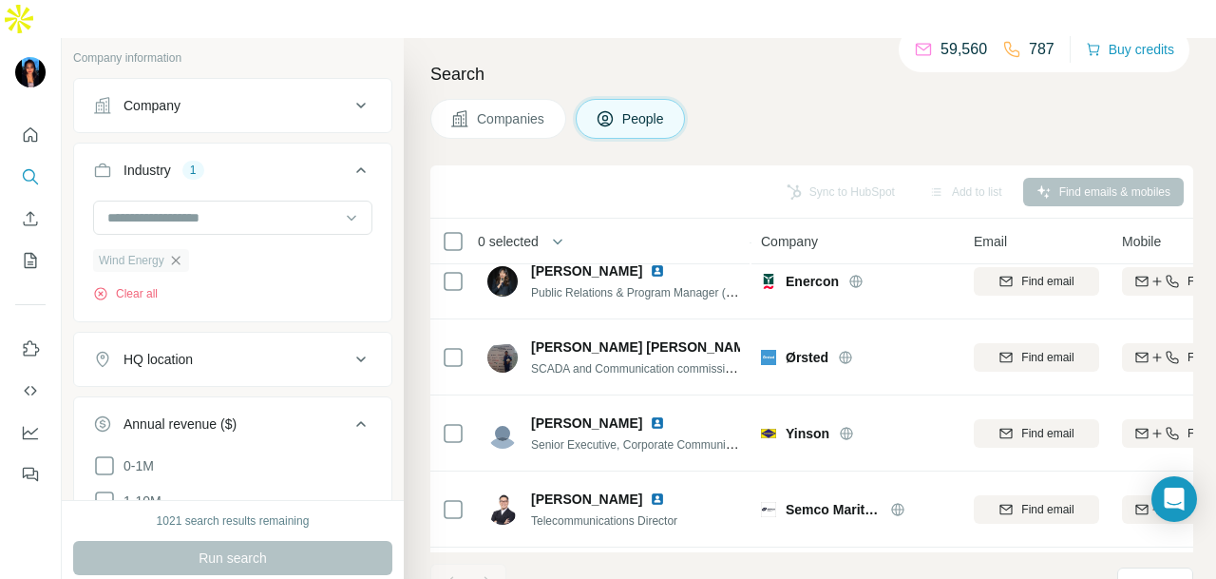
click at [177, 253] on icon "button" at bounding box center [175, 260] width 15 height 15
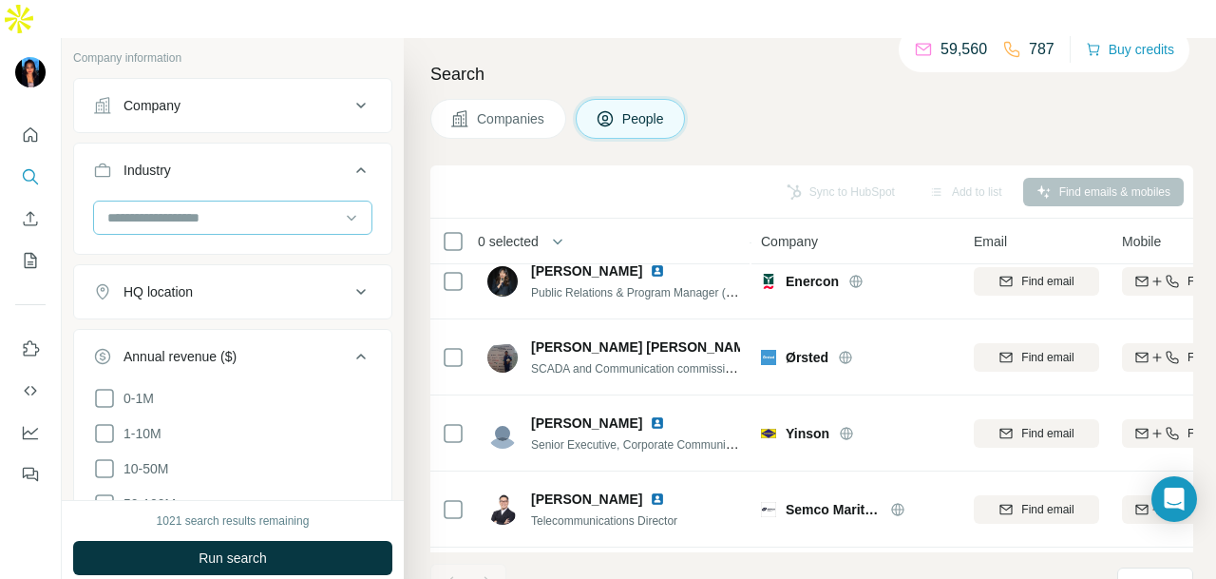
click at [270, 207] on input at bounding box center [222, 217] width 235 height 21
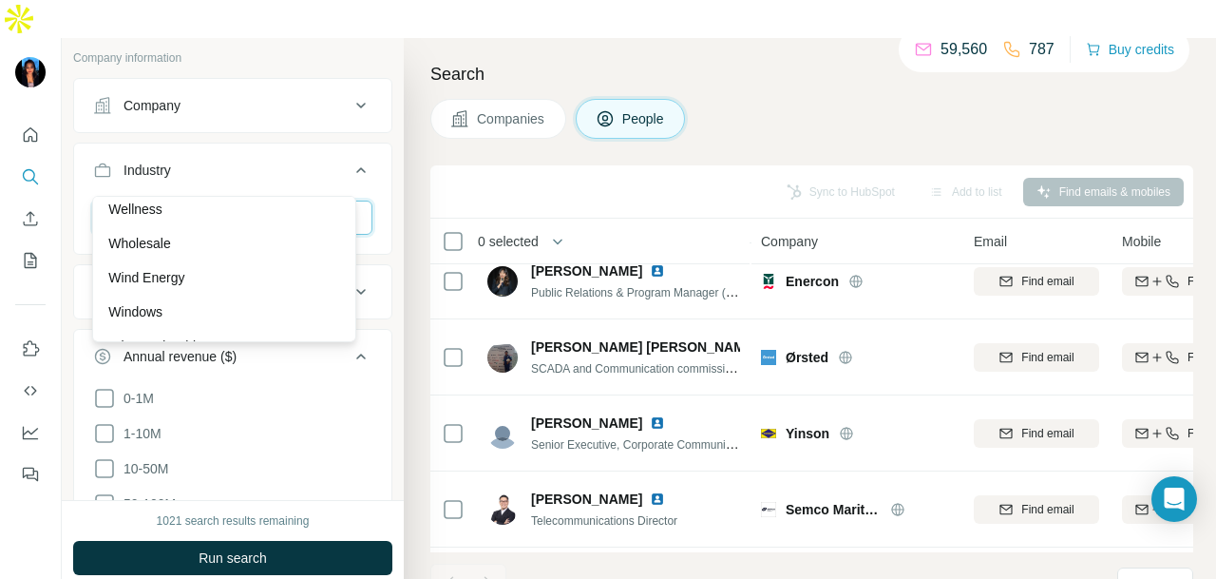
scroll to position [21013, 0]
click at [216, 231] on div "Wholesale" at bounding box center [224, 221] width 232 height 19
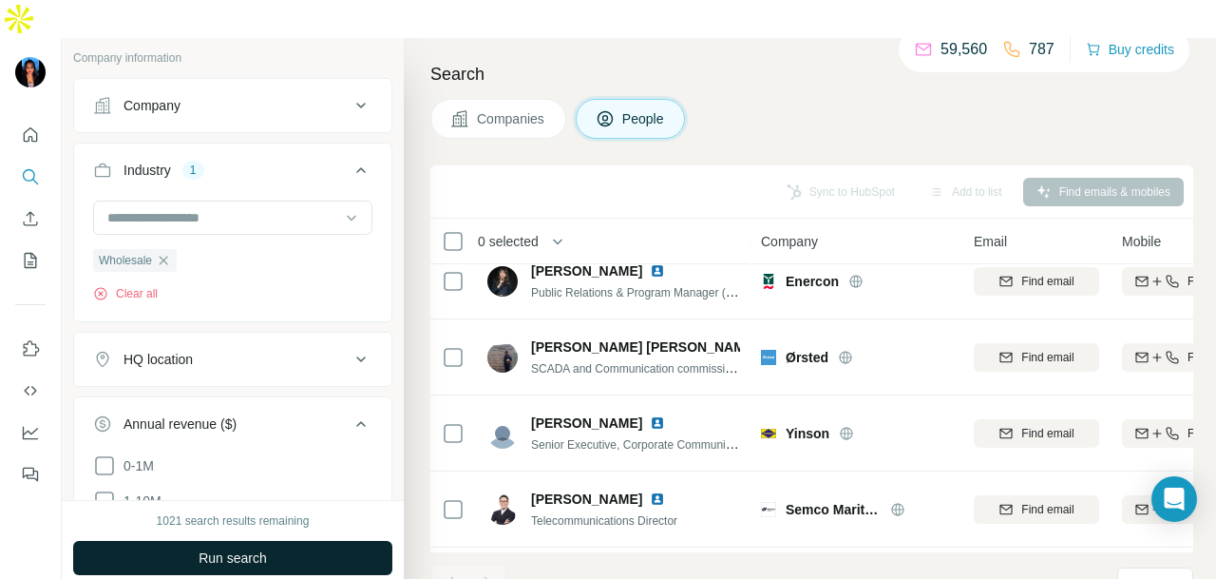
click at [338, 541] on button "Run search" at bounding box center [232, 558] width 319 height 34
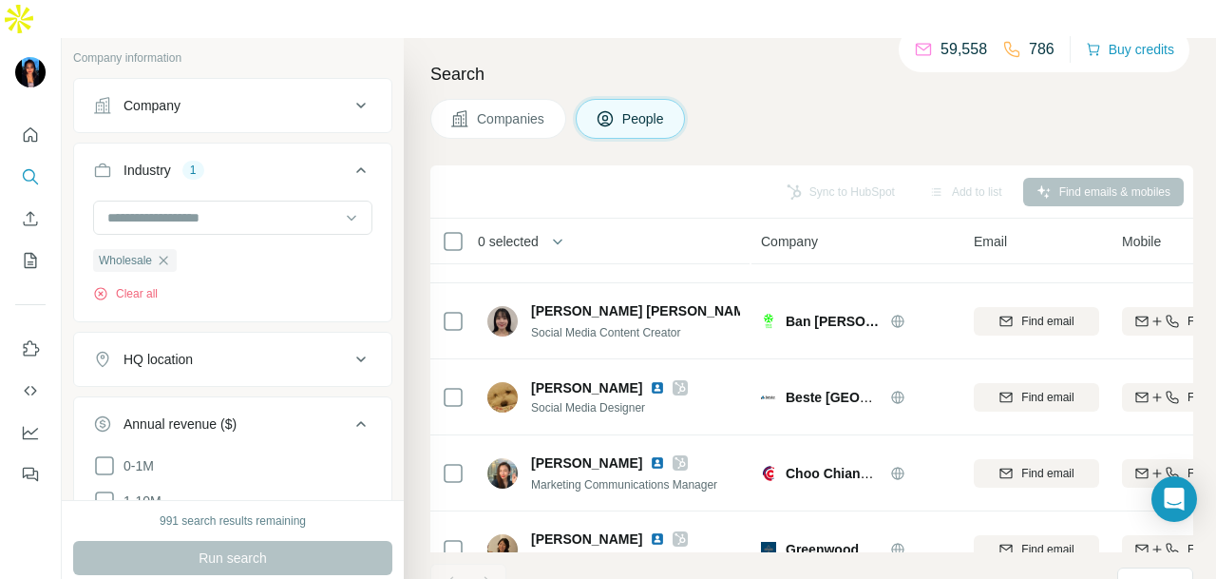
scroll to position [1997, 0]
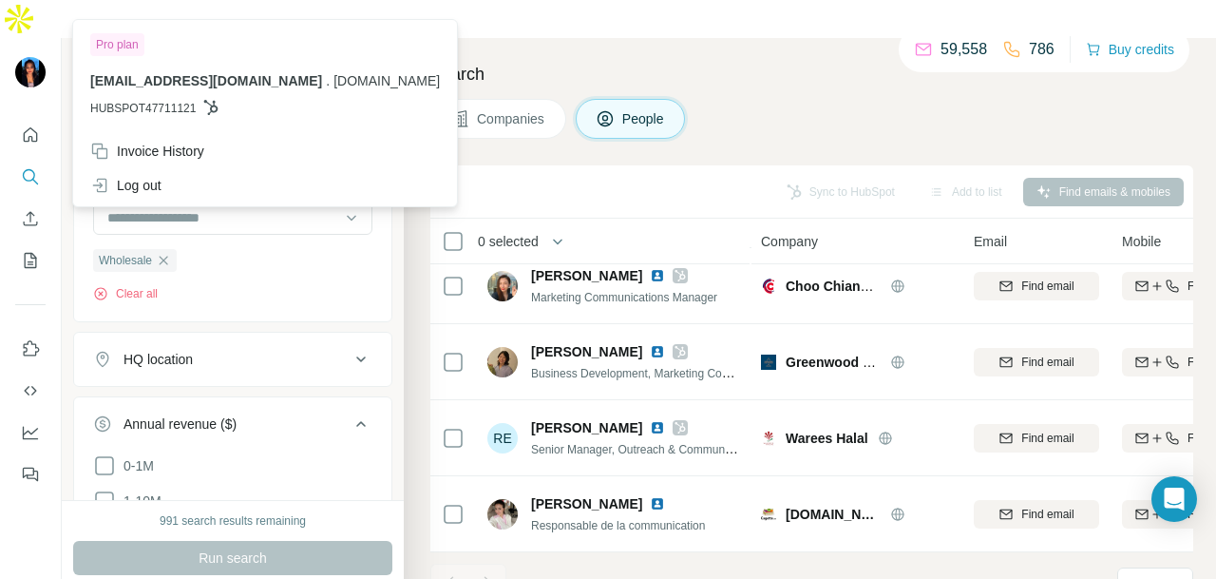
click at [21, 57] on img at bounding box center [30, 72] width 30 height 30
click at [34, 125] on icon "Quick start" at bounding box center [30, 134] width 19 height 19
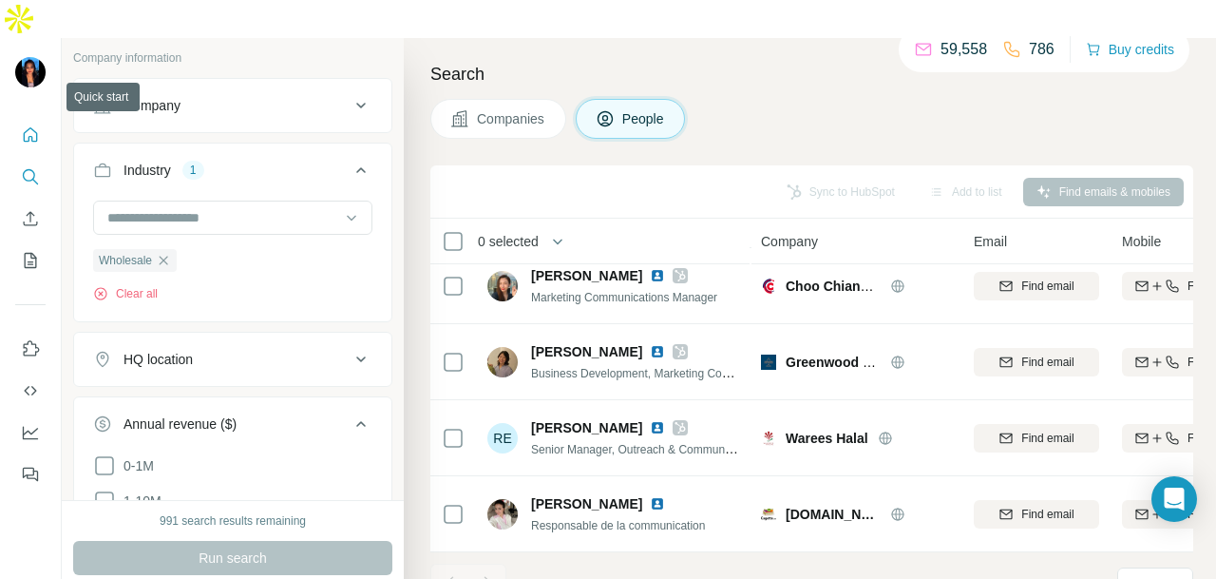
click at [32, 125] on icon "Quick start" at bounding box center [30, 134] width 19 height 19
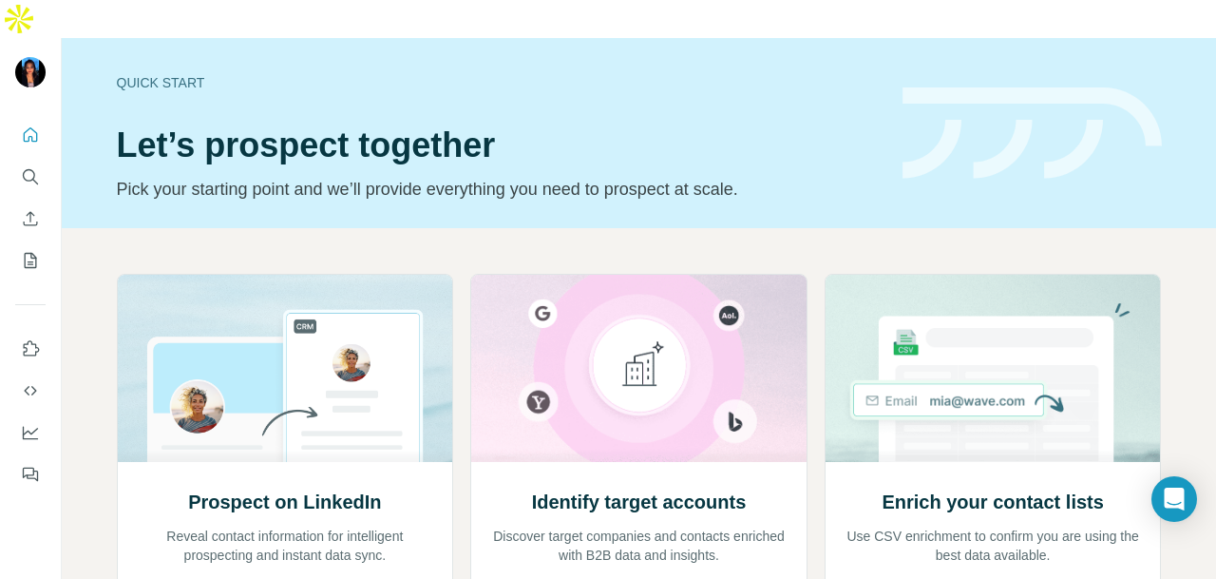
click at [22, 167] on icon "Search" at bounding box center [30, 176] width 19 height 19
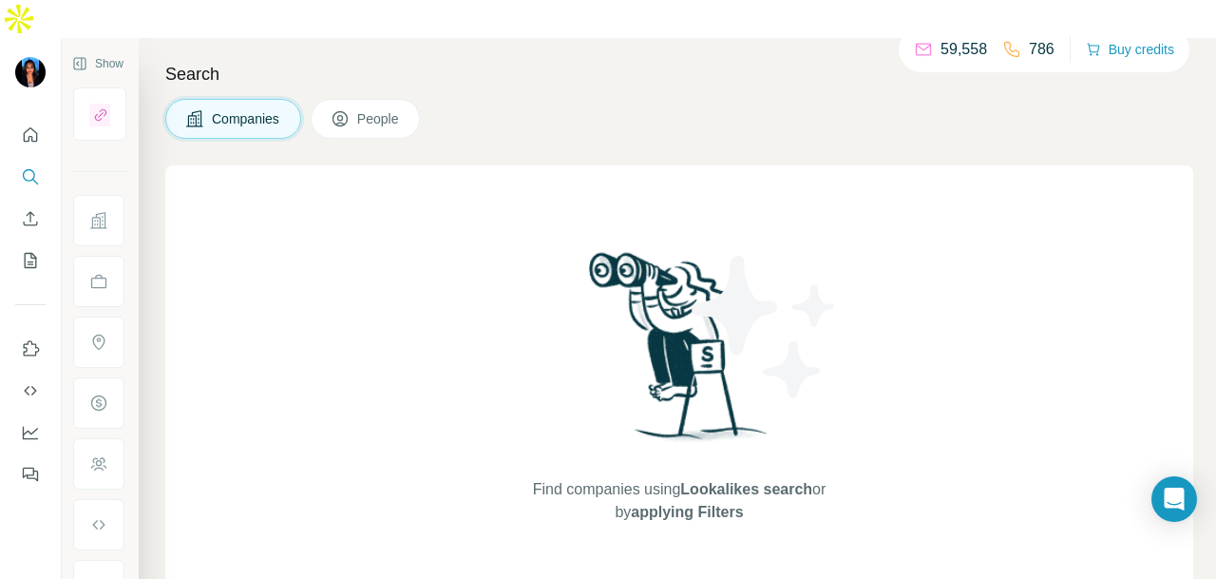
click at [220, 109] on span "Companies" at bounding box center [246, 118] width 69 height 19
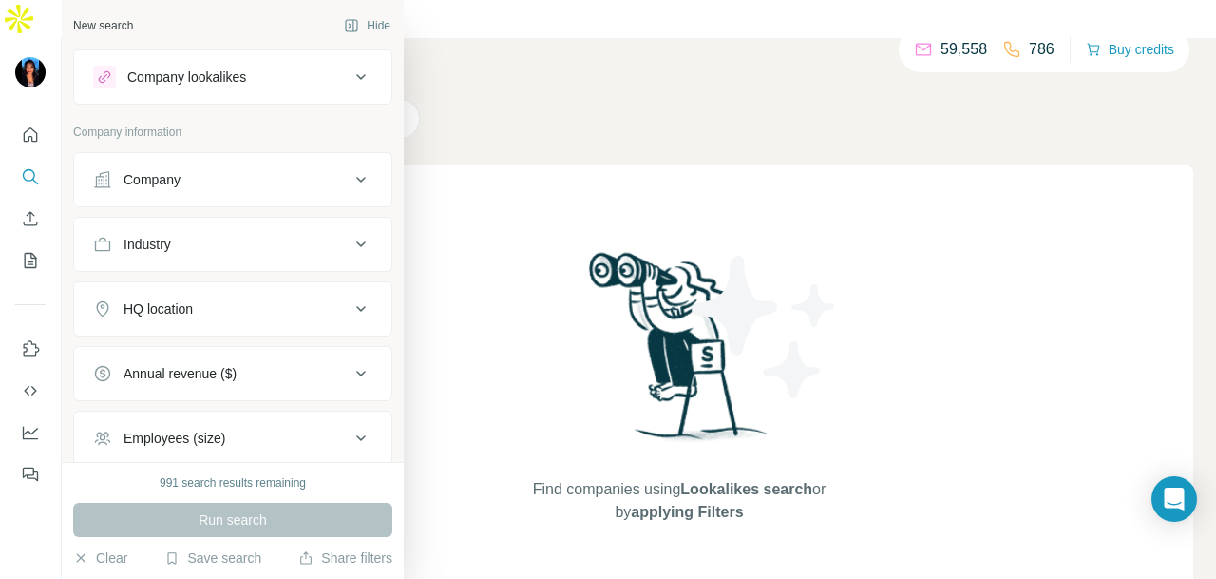
click at [350, 178] on icon at bounding box center [361, 179] width 23 height 23
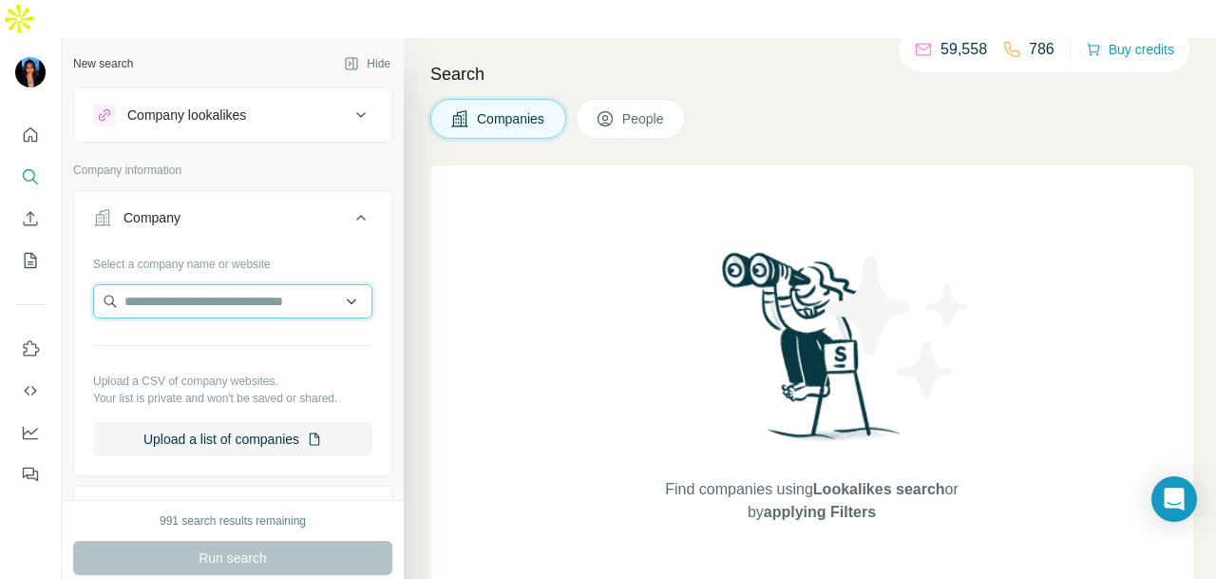
click at [229, 284] on input "text" at bounding box center [232, 301] width 279 height 34
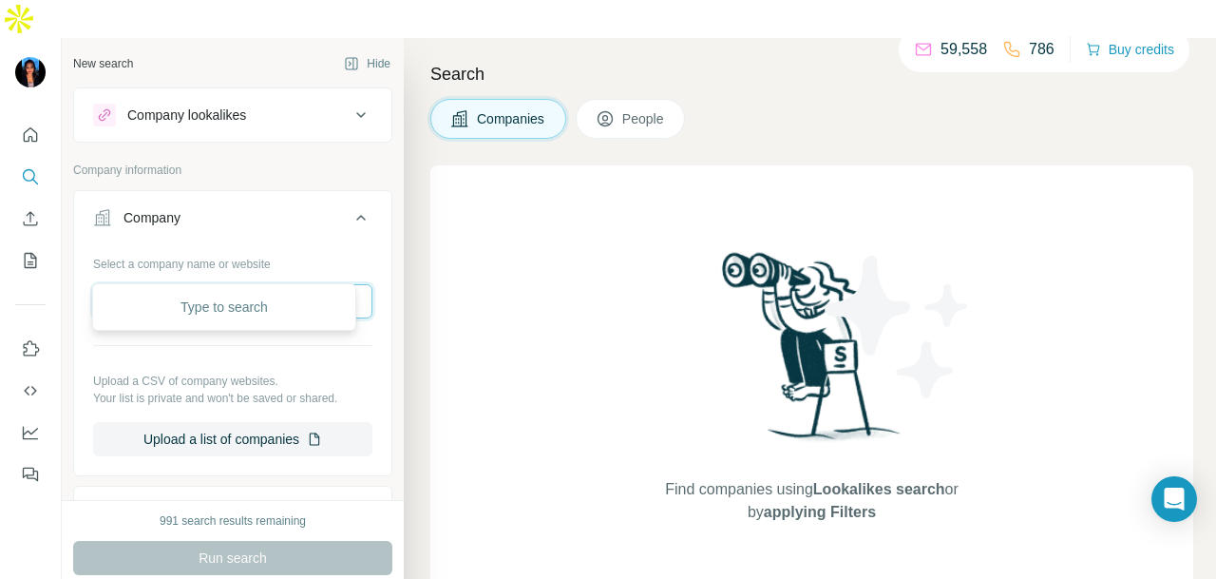
paste input "**********"
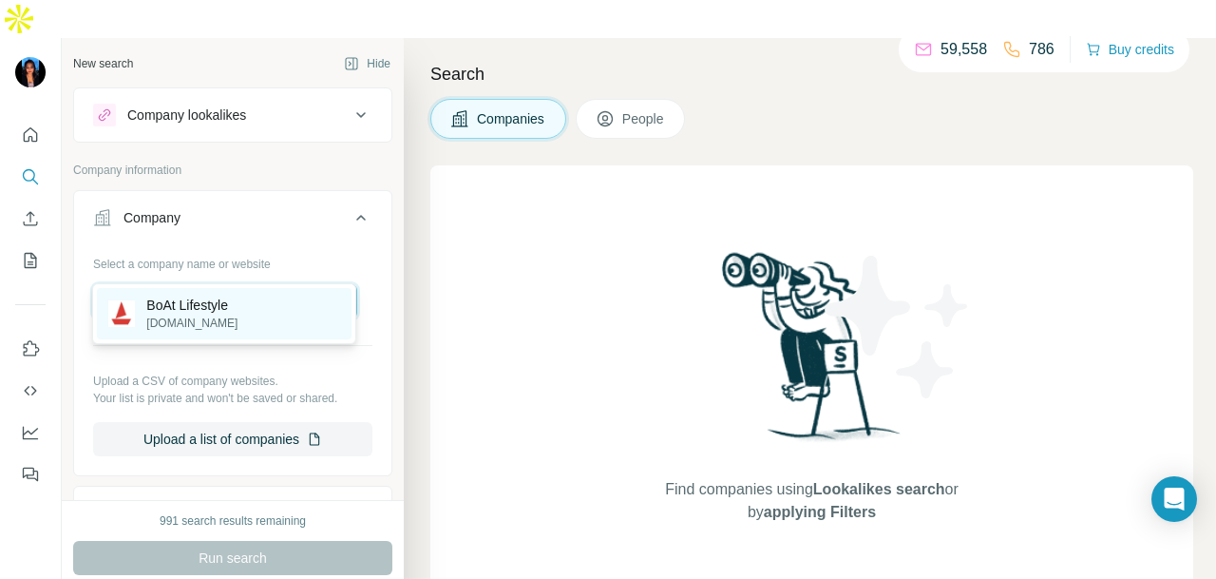
type input "**********"
click at [132, 309] on img at bounding box center [121, 313] width 27 height 27
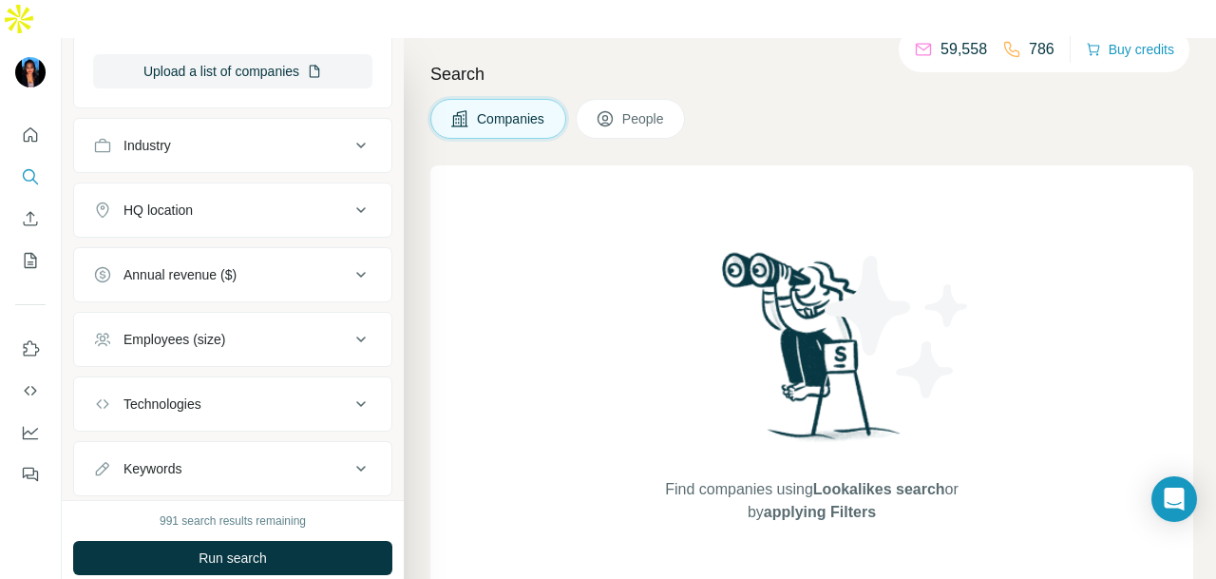
scroll to position [477, 0]
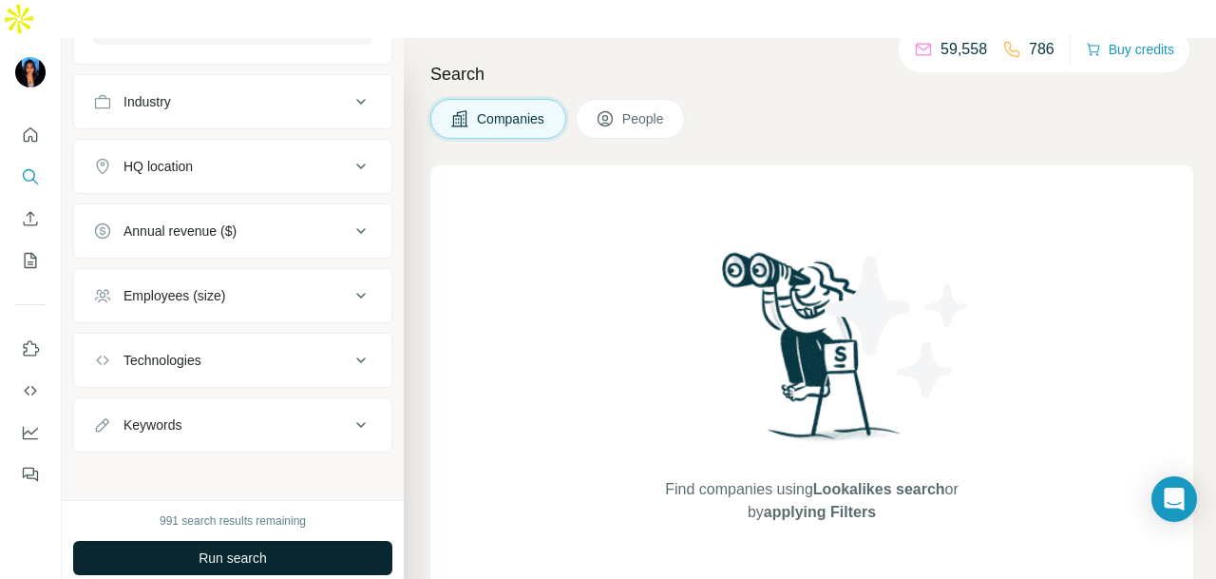
click at [255, 548] on span "Run search" at bounding box center [233, 557] width 68 height 19
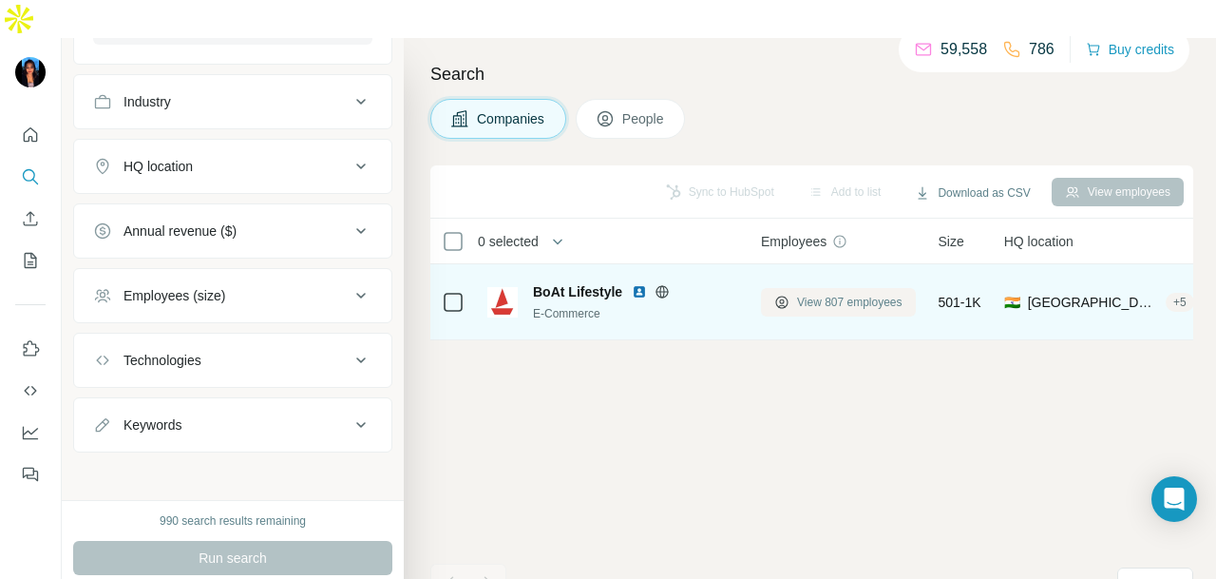
click at [825, 294] on span "View 807 employees" at bounding box center [849, 302] width 105 height 17
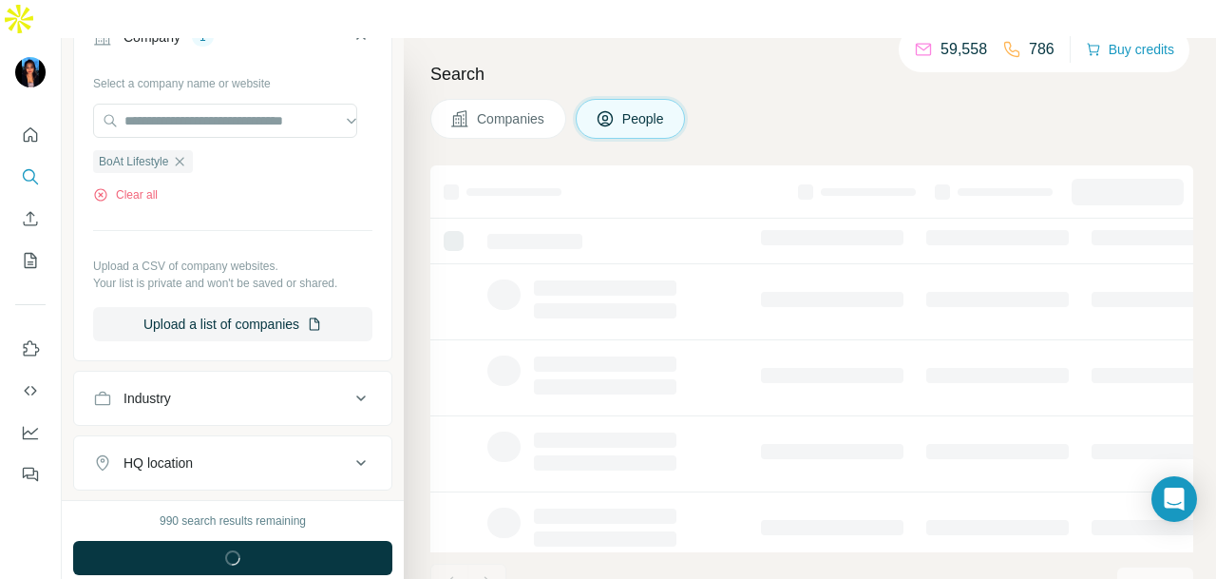
scroll to position [770, 0]
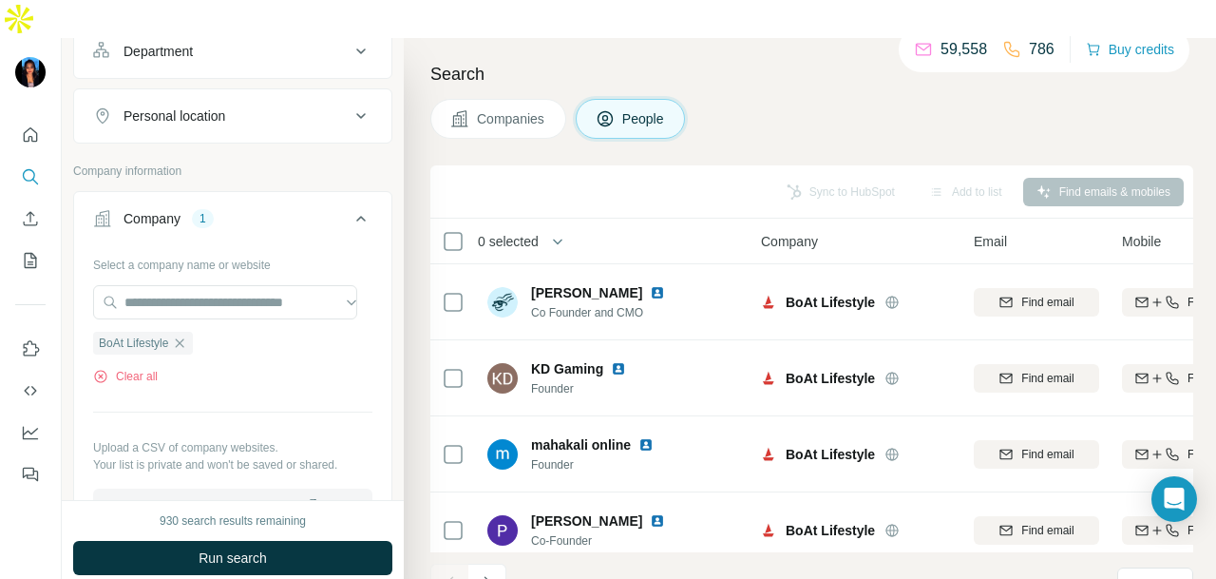
scroll to position [200, 0]
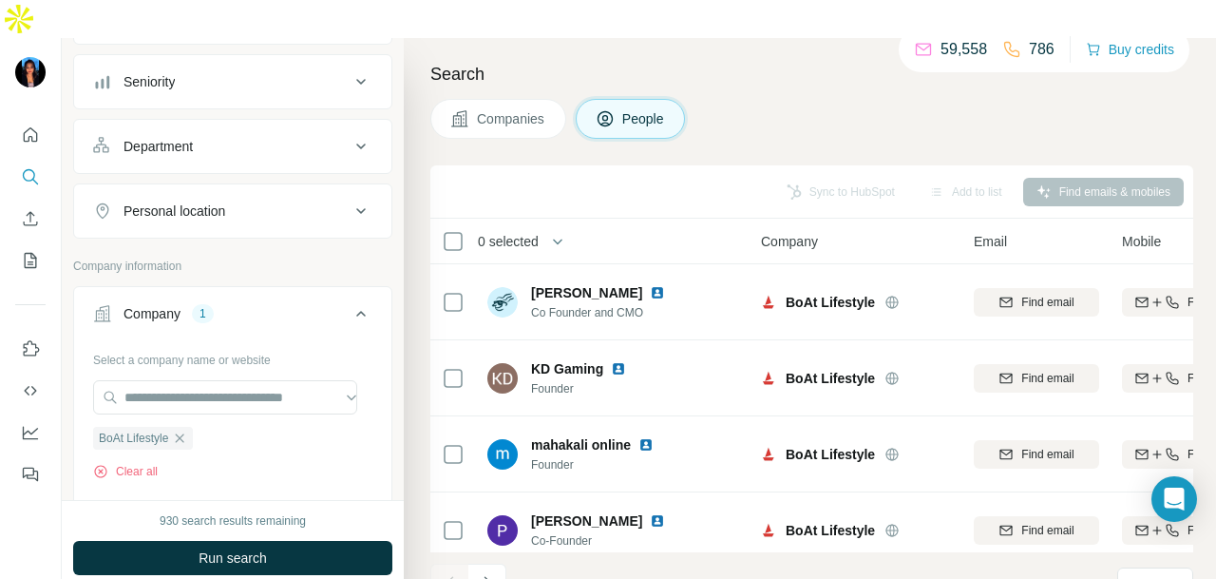
click at [229, 137] on div "Department" at bounding box center [221, 146] width 256 height 19
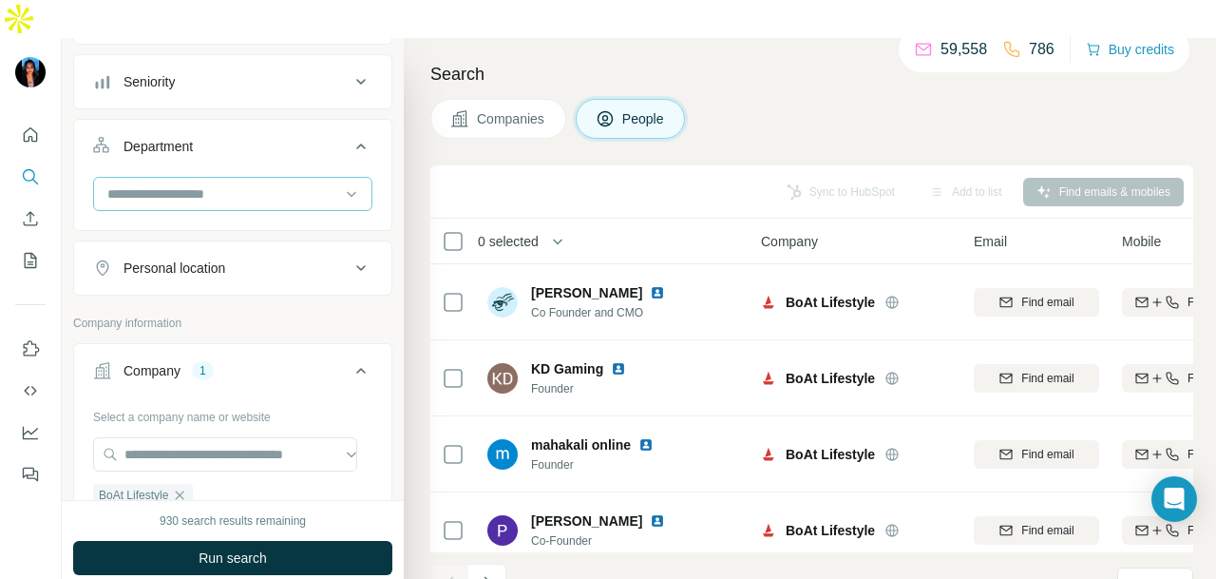
click at [251, 183] on input at bounding box center [222, 193] width 235 height 21
type input "**"
click at [243, 194] on p "PR and Communications" at bounding box center [181, 195] width 147 height 19
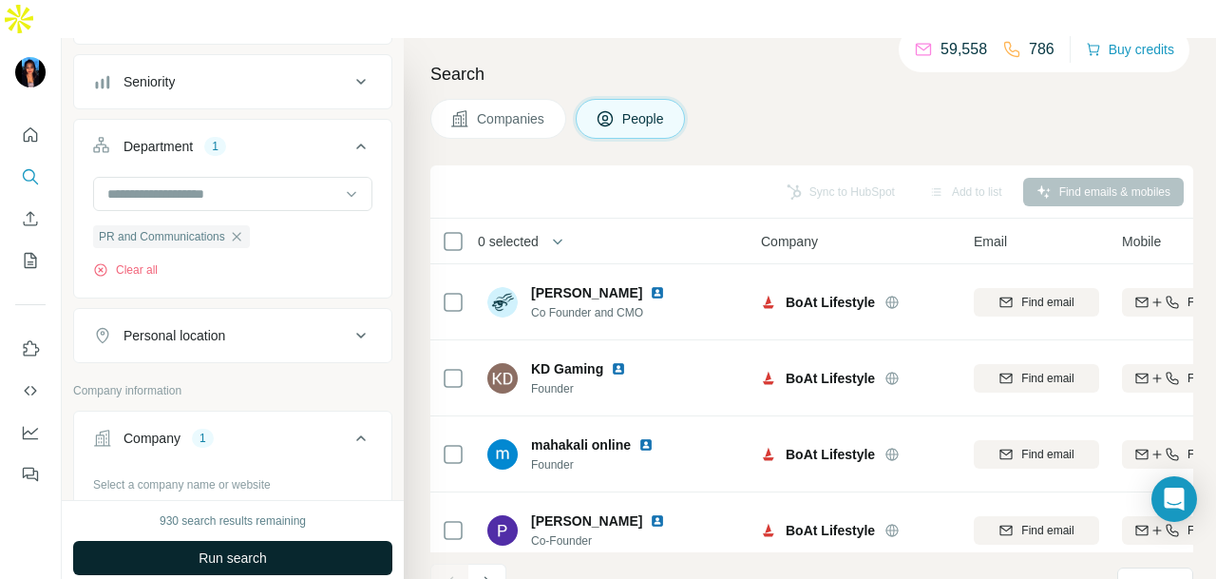
click at [207, 541] on button "Run search" at bounding box center [232, 558] width 319 height 34
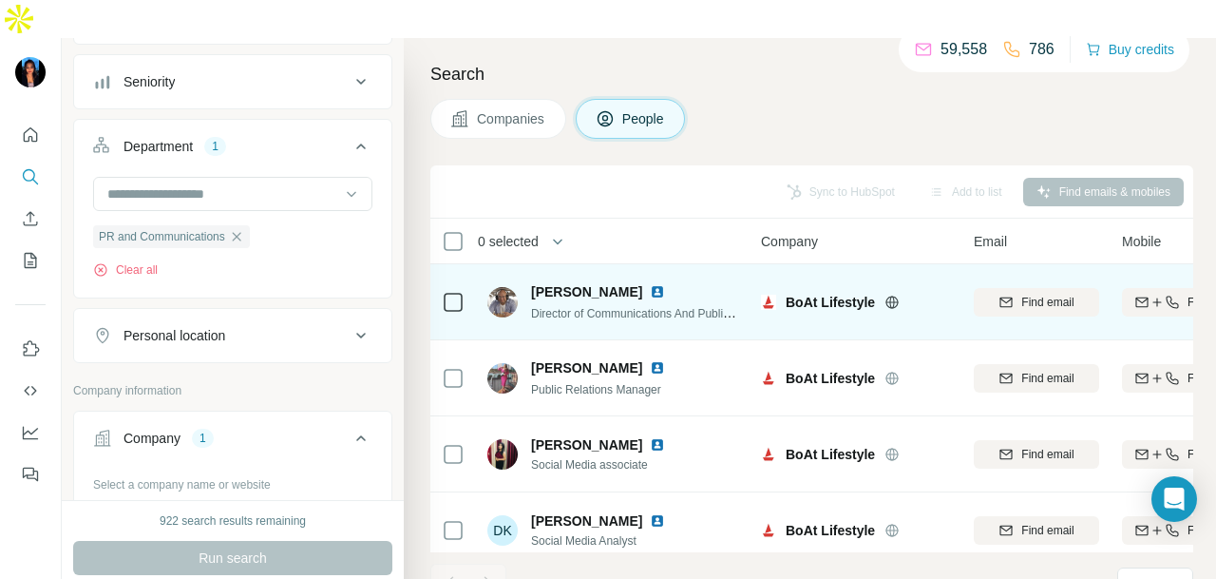
click at [650, 284] on img at bounding box center [657, 291] width 15 height 15
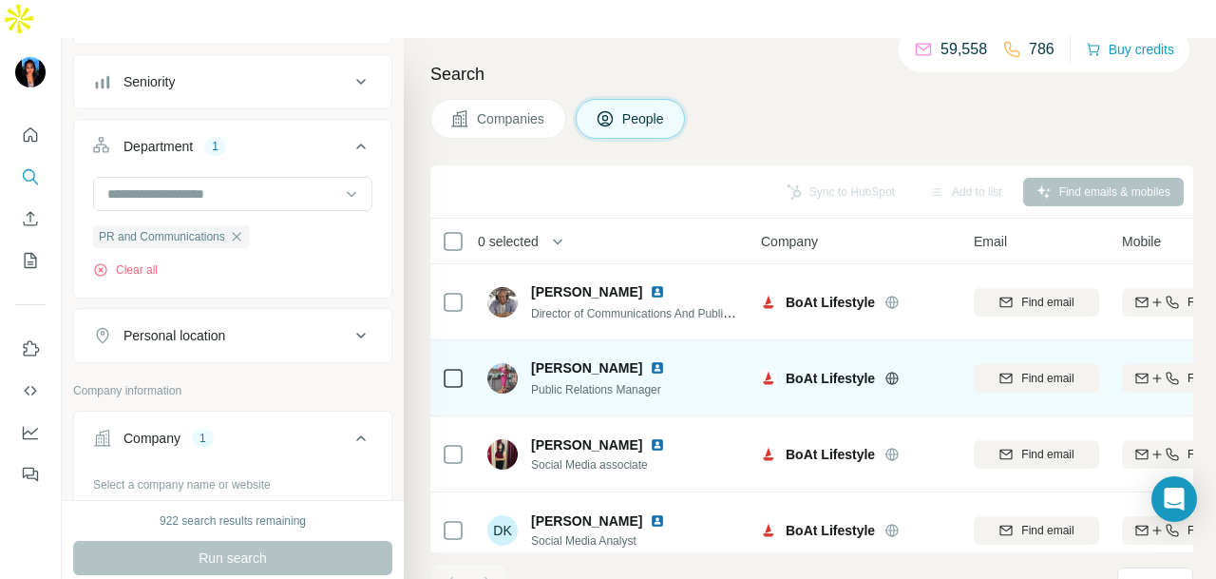
click at [650, 360] on img at bounding box center [657, 367] width 15 height 15
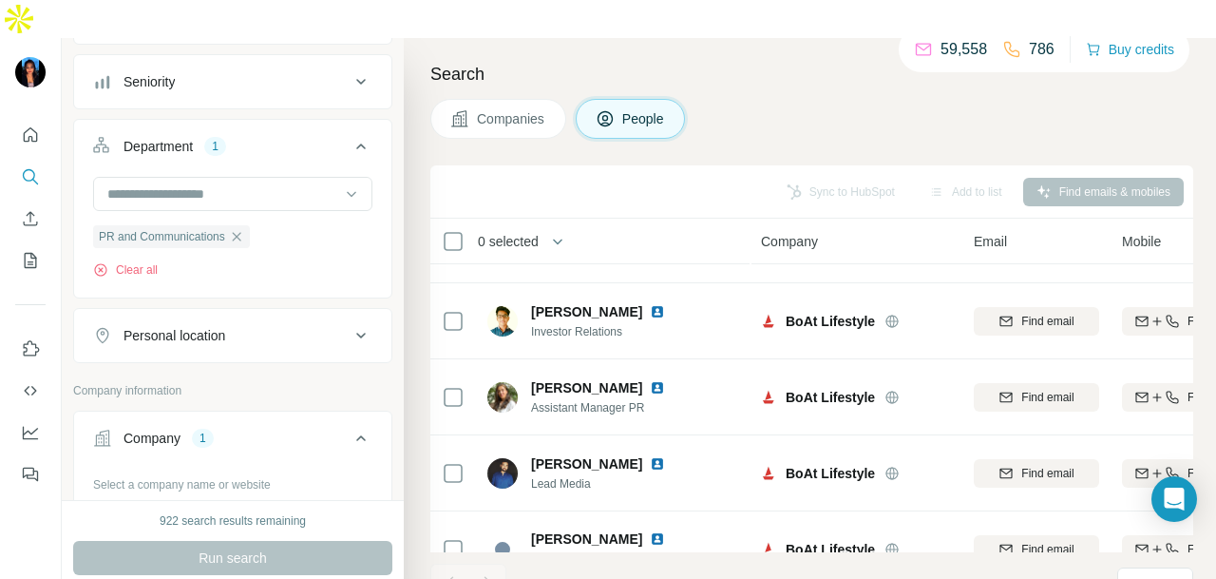
scroll to position [325, 0]
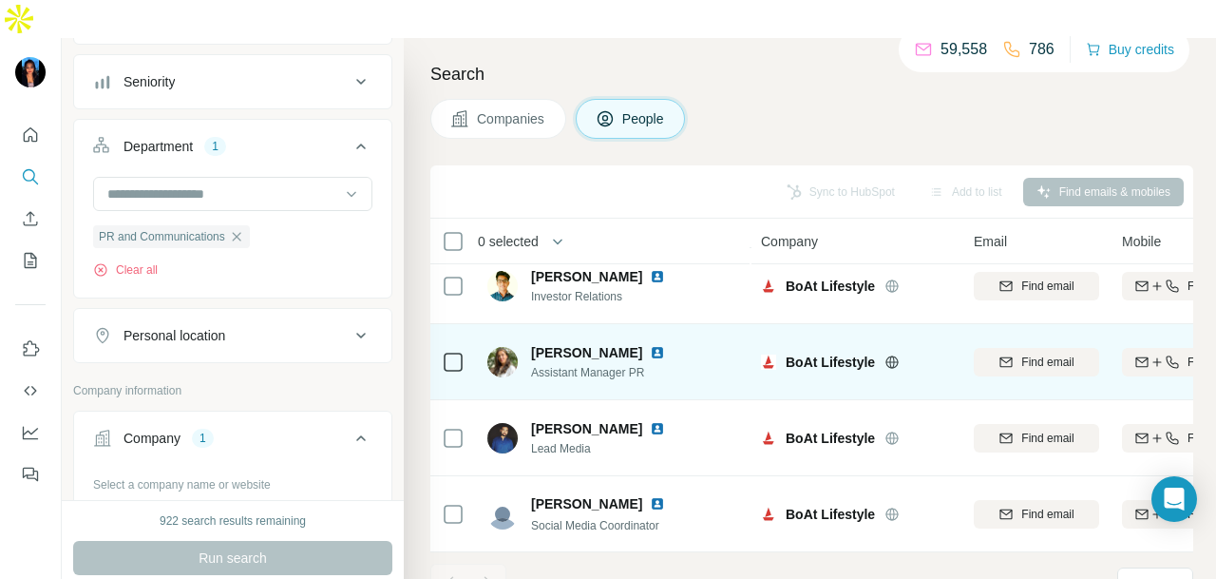
click at [650, 345] on img at bounding box center [657, 352] width 15 height 15
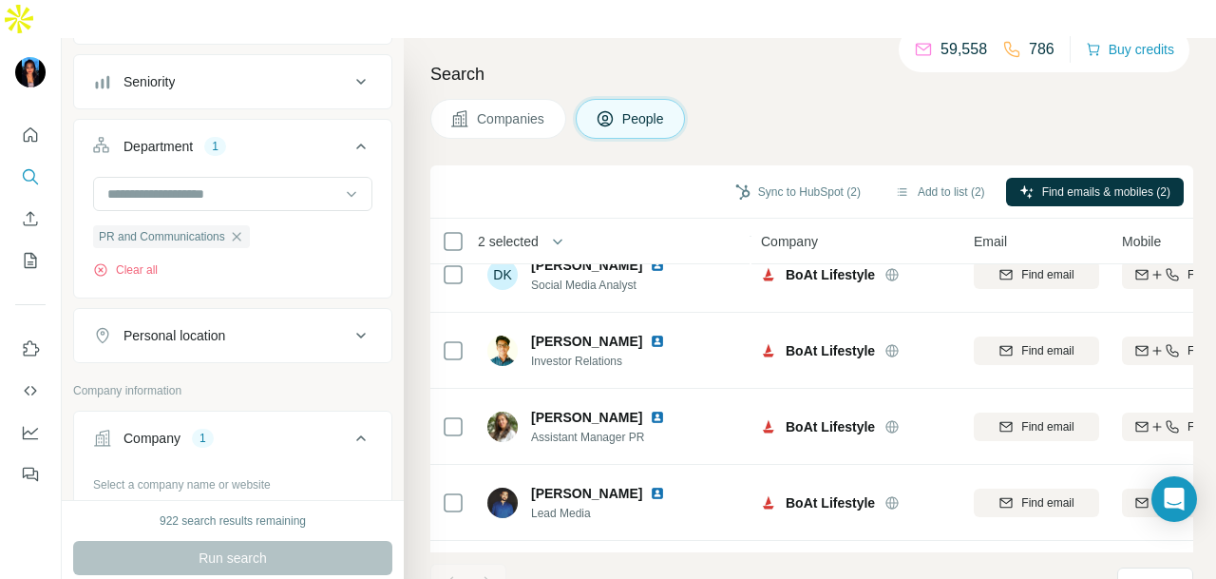
scroll to position [285, 0]
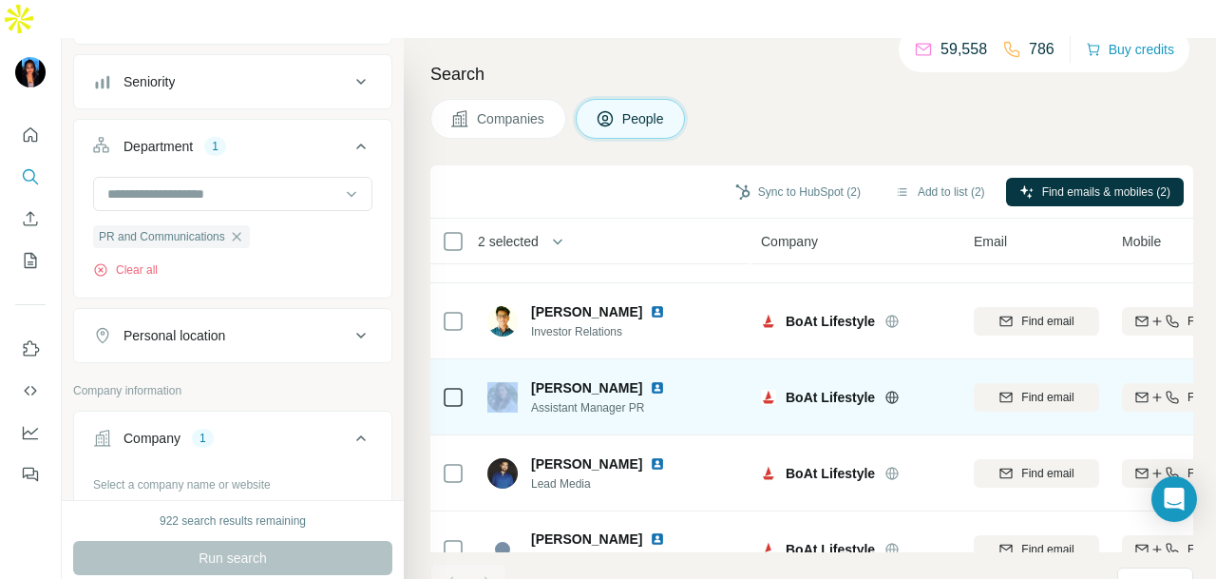
click at [454, 386] on div at bounding box center [453, 397] width 23 height 23
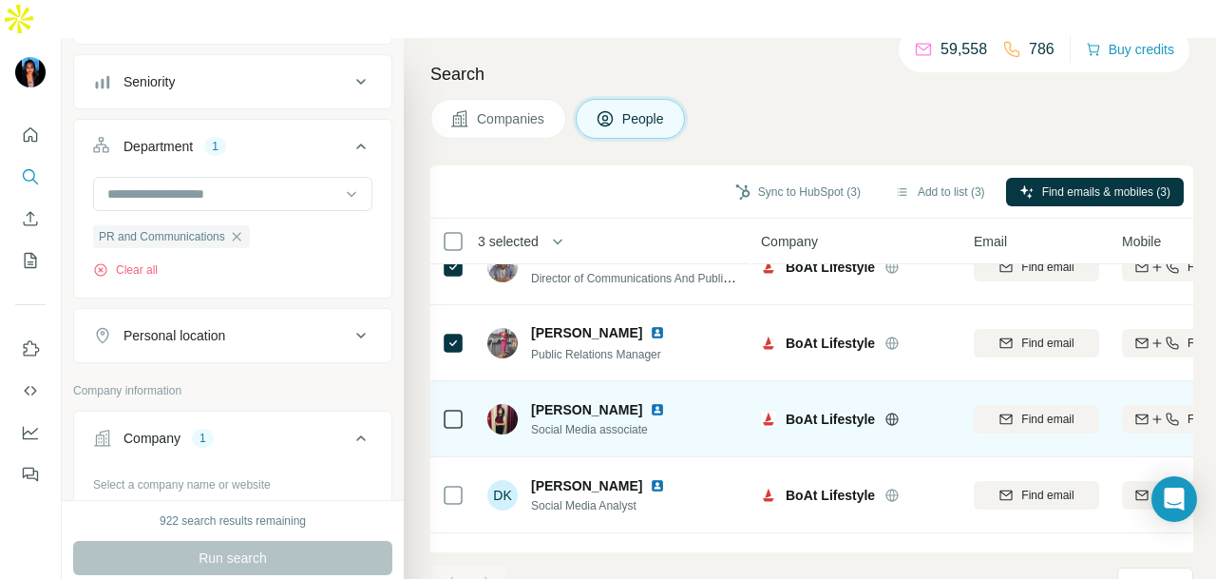
scroll to position [0, 0]
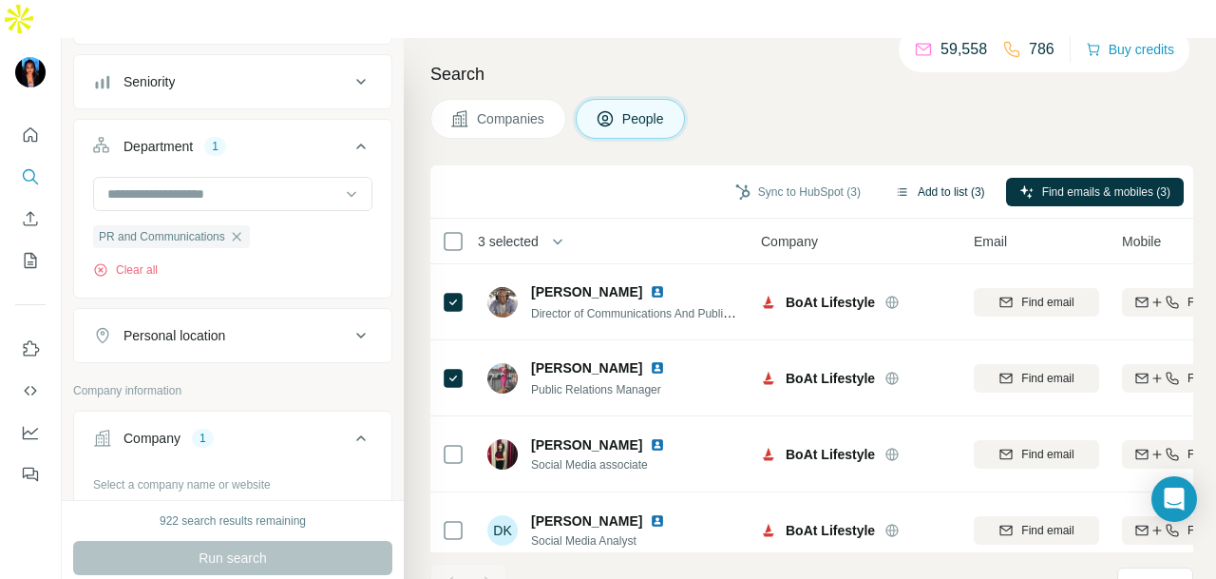
click at [900, 178] on button "Add to list (3)" at bounding box center [940, 192] width 117 height 28
click at [952, 178] on button "Add to list (3)" at bounding box center [940, 192] width 117 height 28
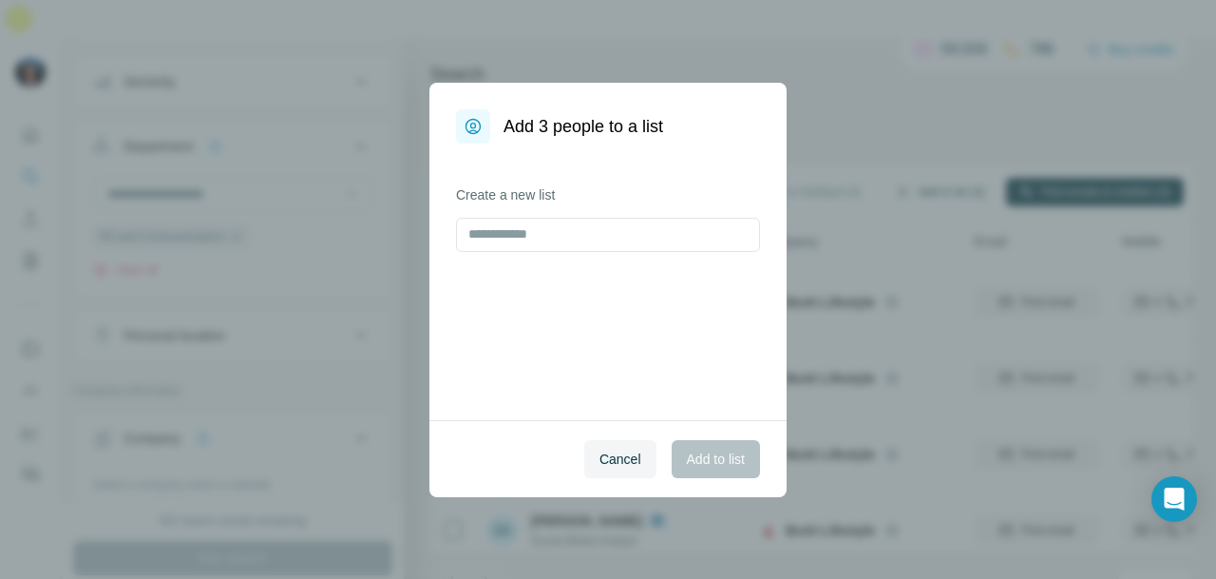
click at [952, 160] on div "Add 3 people to a list Create a new list Cancel Add to list" at bounding box center [608, 289] width 1216 height 579
click at [637, 233] on input at bounding box center [596, 234] width 256 height 21
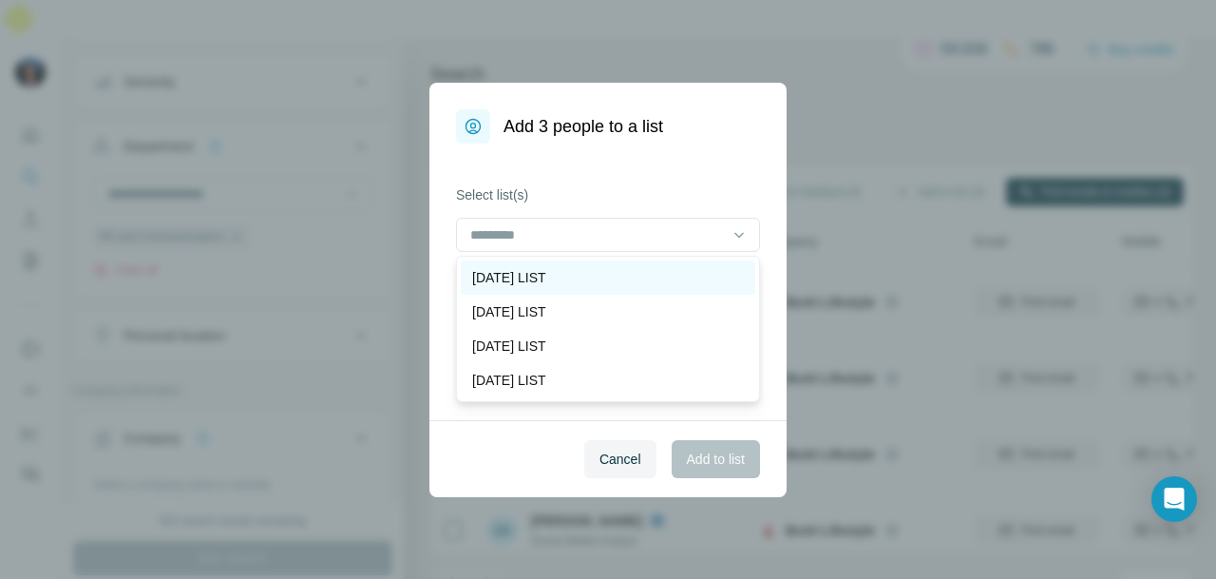
click at [635, 286] on div "[DATE] LIST" at bounding box center [608, 277] width 294 height 34
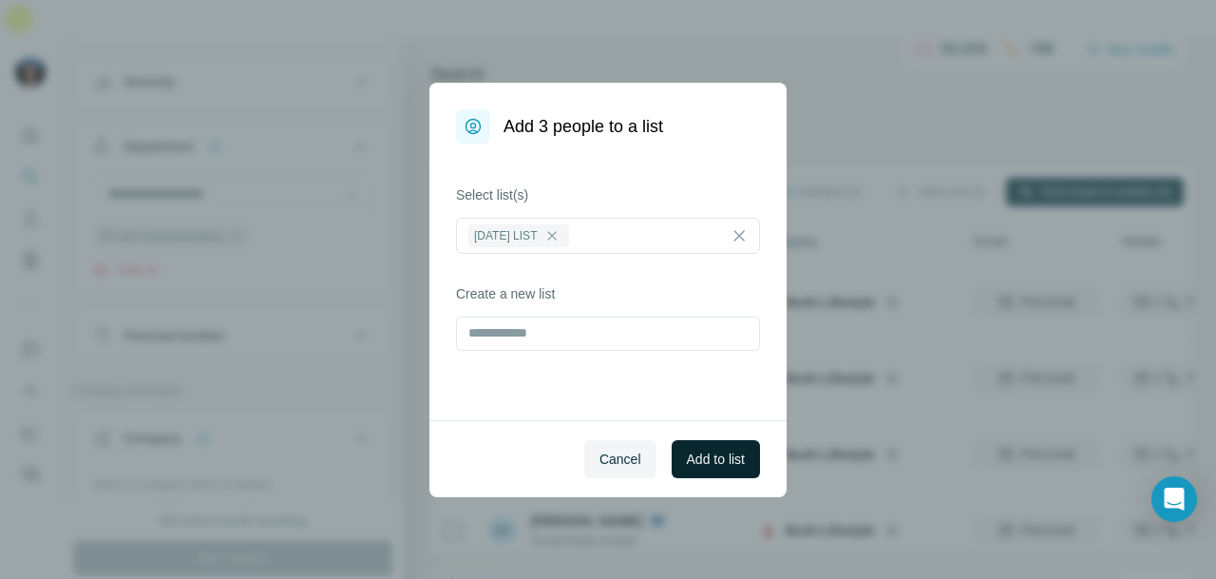
click at [697, 447] on button "Add to list" at bounding box center [716, 459] width 88 height 38
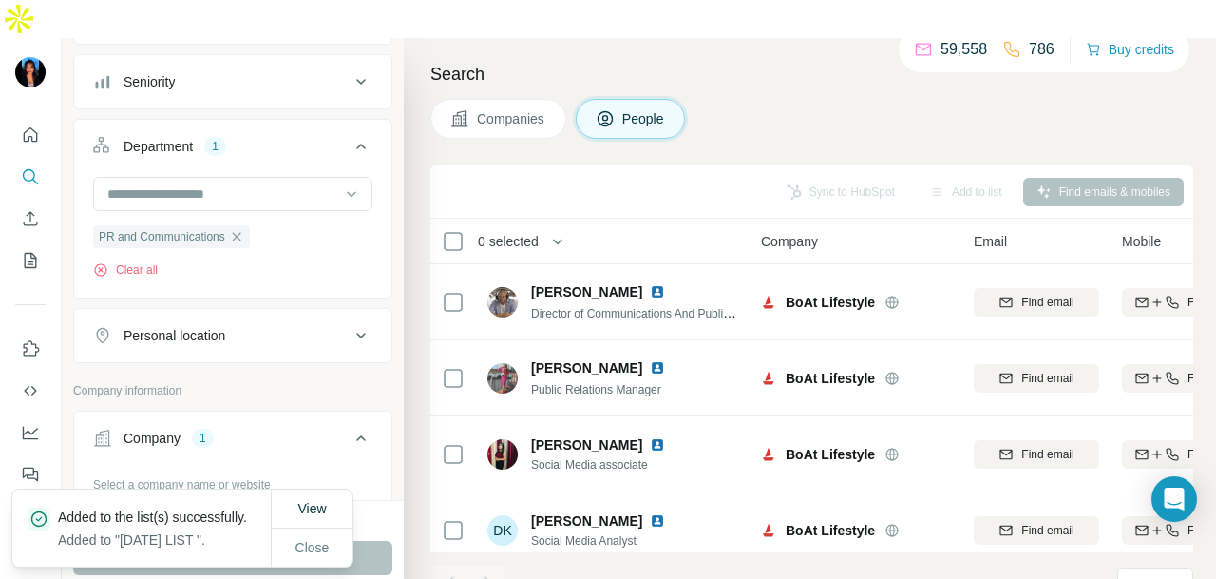
click at [836, 175] on div "Sync to HubSpot Add to list Find emails & mobiles" at bounding box center [812, 191] width 744 height 33
drag, startPoint x: 13, startPoint y: 100, endPoint x: 42, endPoint y: 100, distance: 28.5
click at [15, 106] on div at bounding box center [30, 298] width 61 height 385
click at [46, 106] on div at bounding box center [30, 298] width 61 height 385
click at [34, 125] on icon "Quick start" at bounding box center [30, 134] width 19 height 19
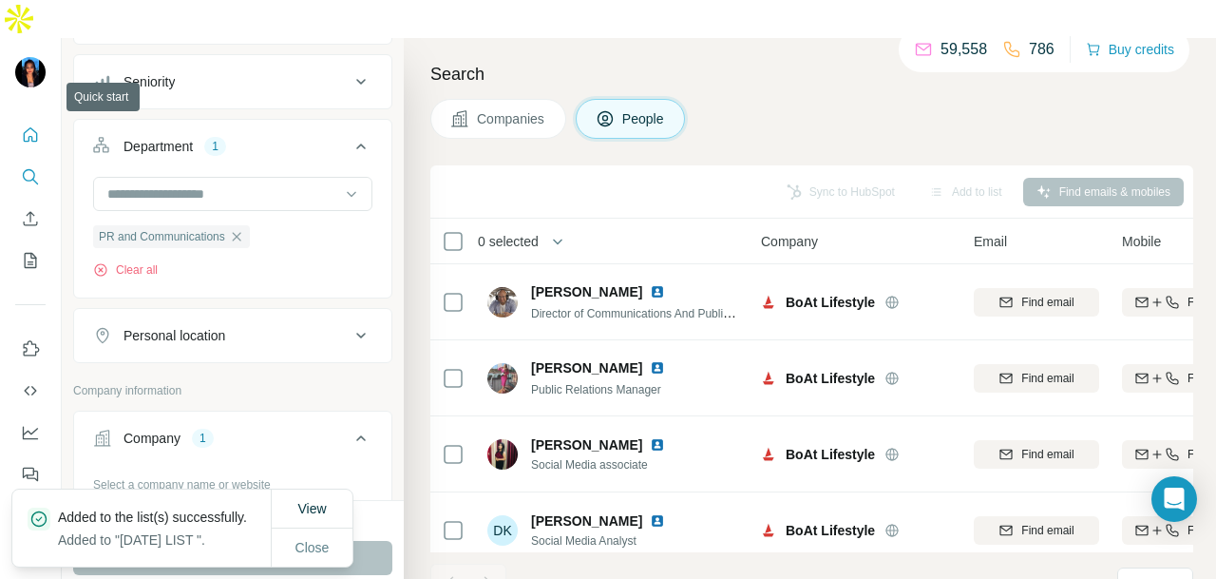
drag, startPoint x: 32, startPoint y: 100, endPoint x: 44, endPoint y: 89, distance: 15.5
click at [32, 125] on icon "Quick start" at bounding box center [30, 134] width 19 height 19
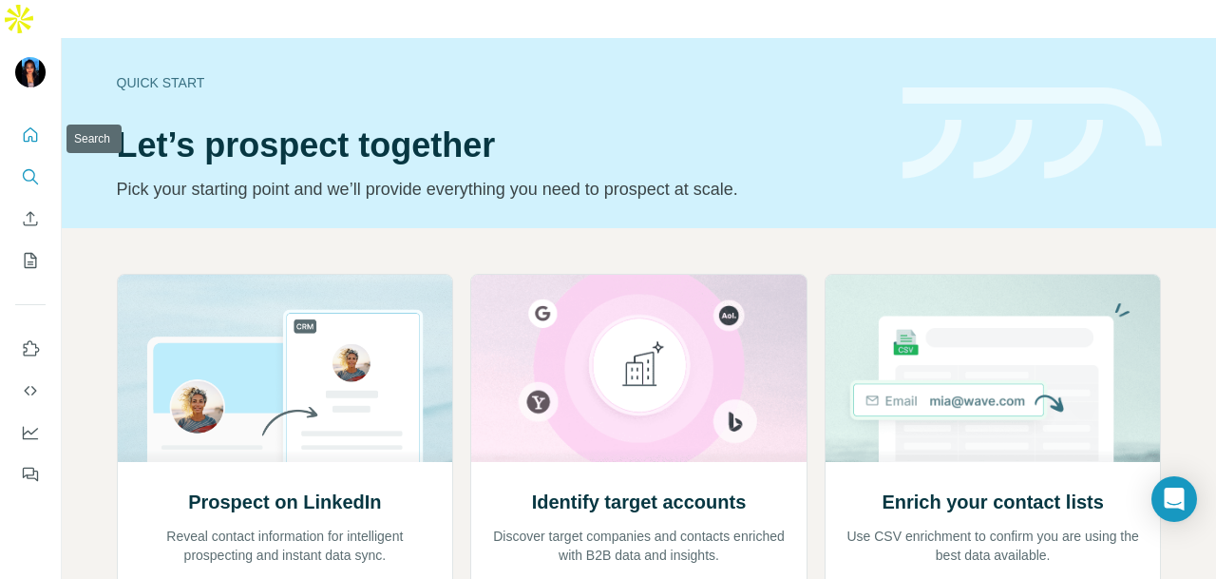
click at [20, 160] on button "Search" at bounding box center [30, 177] width 30 height 34
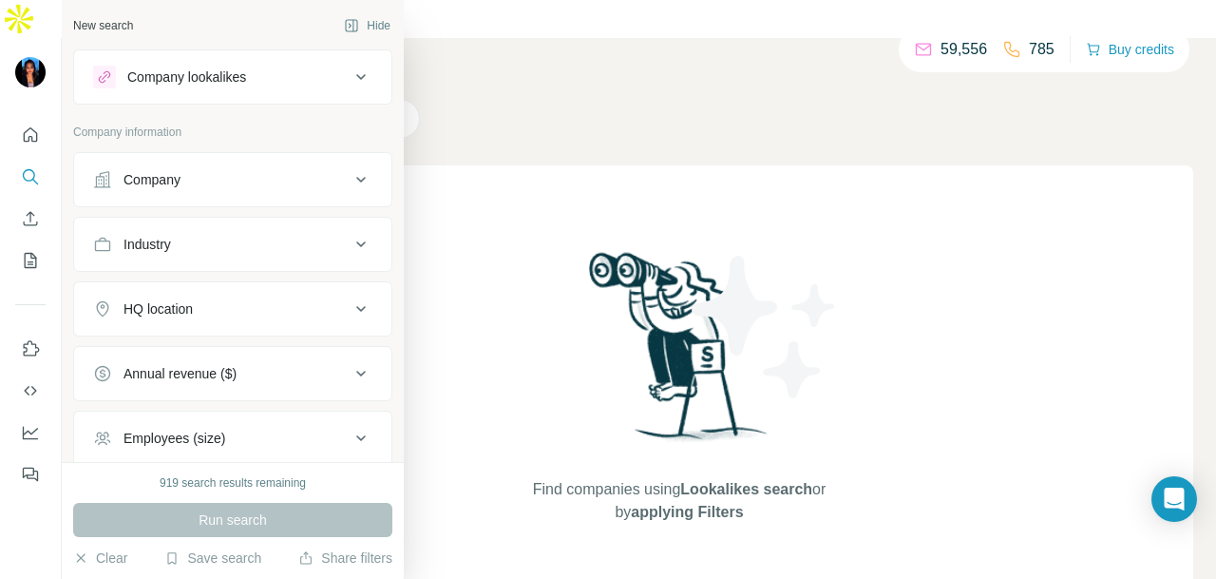
click at [350, 185] on icon at bounding box center [361, 179] width 23 height 23
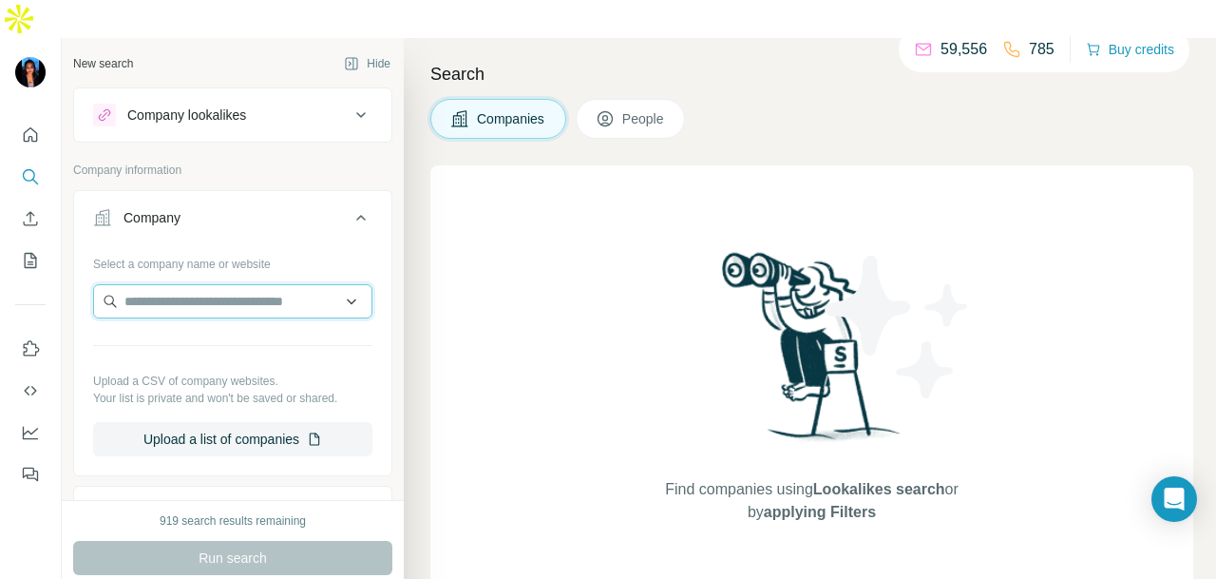
click at [154, 284] on input "text" at bounding box center [232, 301] width 279 height 34
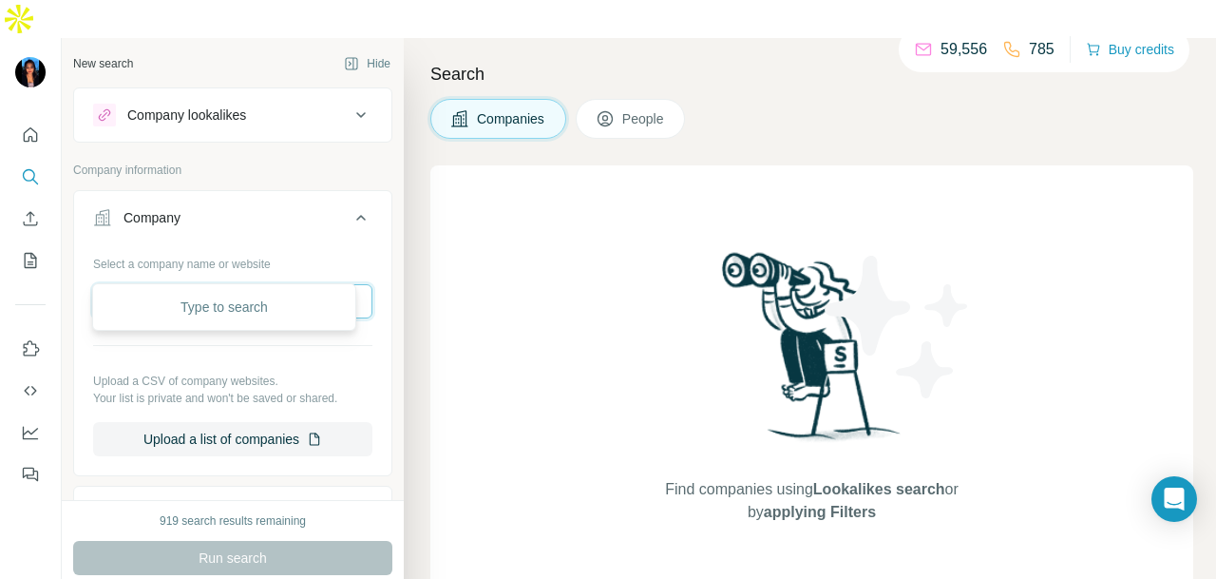
paste input "**********"
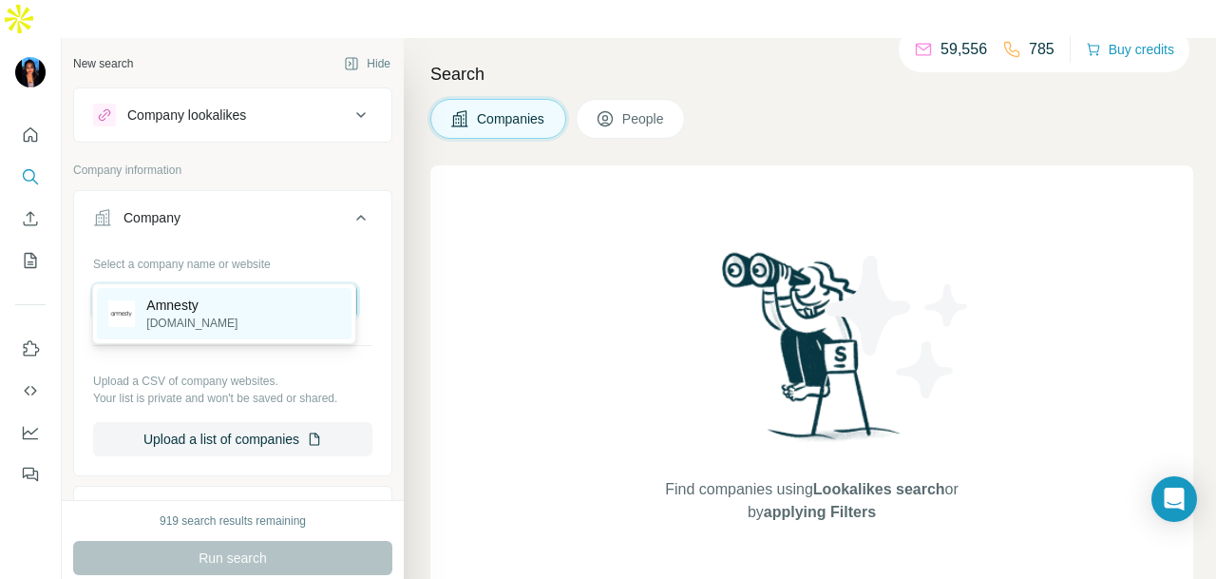
type input "**********"
click at [240, 317] on div "Amnesty amnesty.com.sg" at bounding box center [224, 313] width 255 height 51
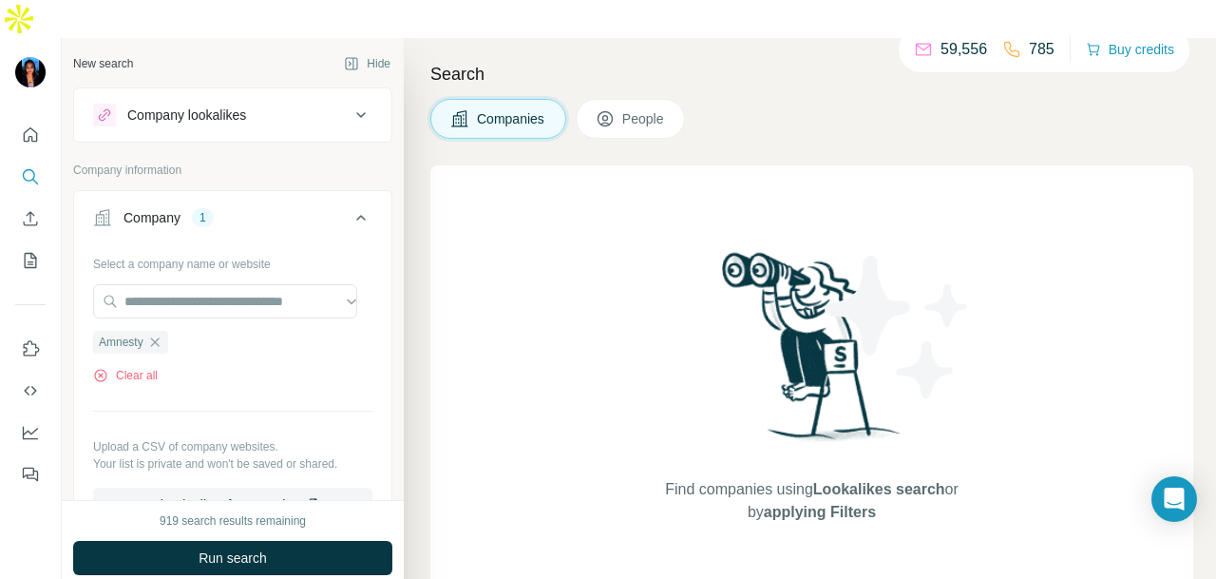
click at [273, 541] on button "Run search" at bounding box center [232, 558] width 319 height 34
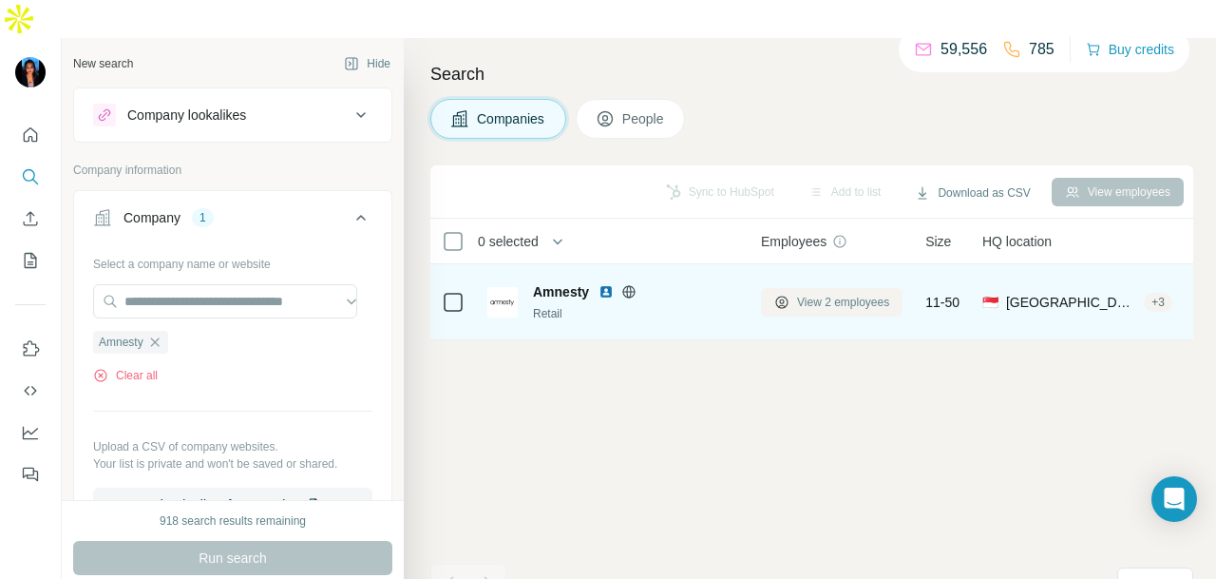
click at [792, 288] on button "View 2 employees" at bounding box center [832, 302] width 142 height 28
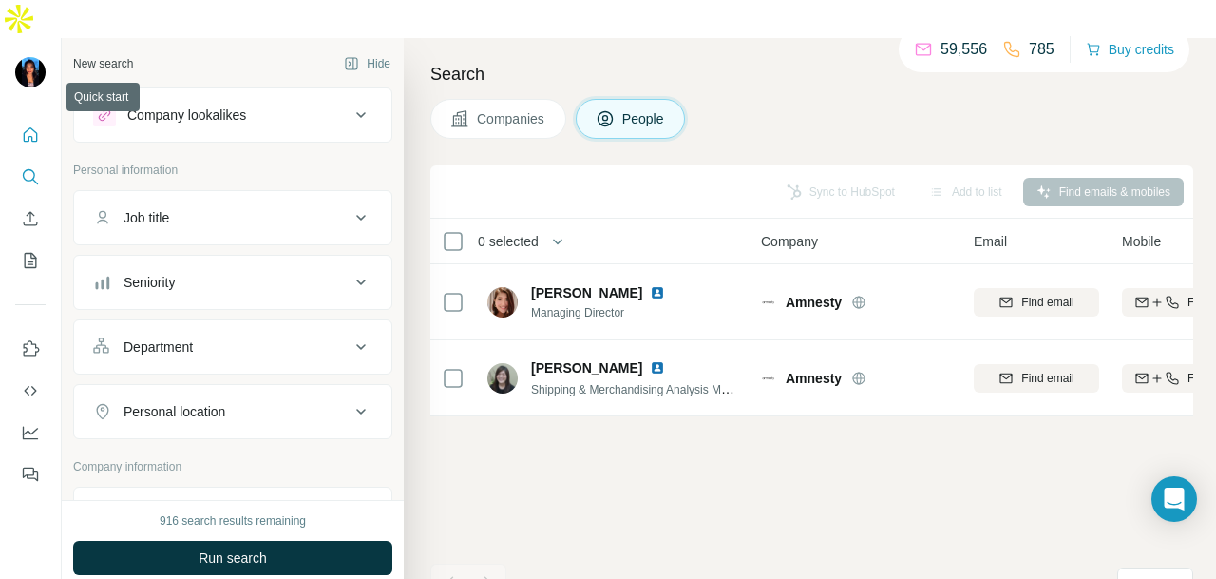
click at [36, 125] on icon "Quick start" at bounding box center [30, 134] width 19 height 19
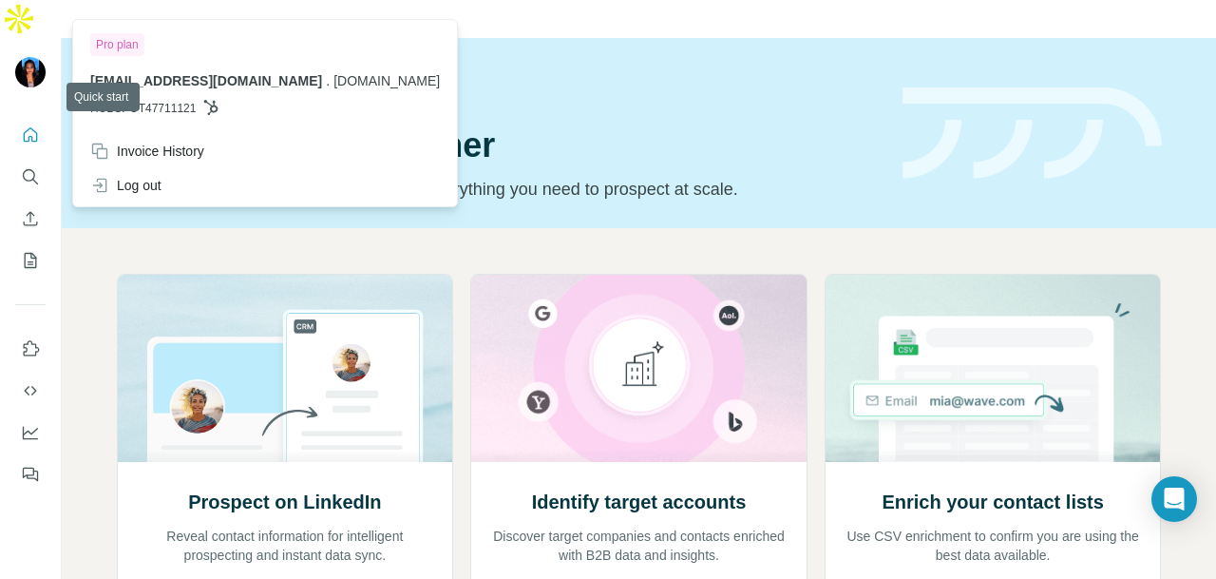
click at [23, 125] on icon "Quick start" at bounding box center [30, 134] width 19 height 19
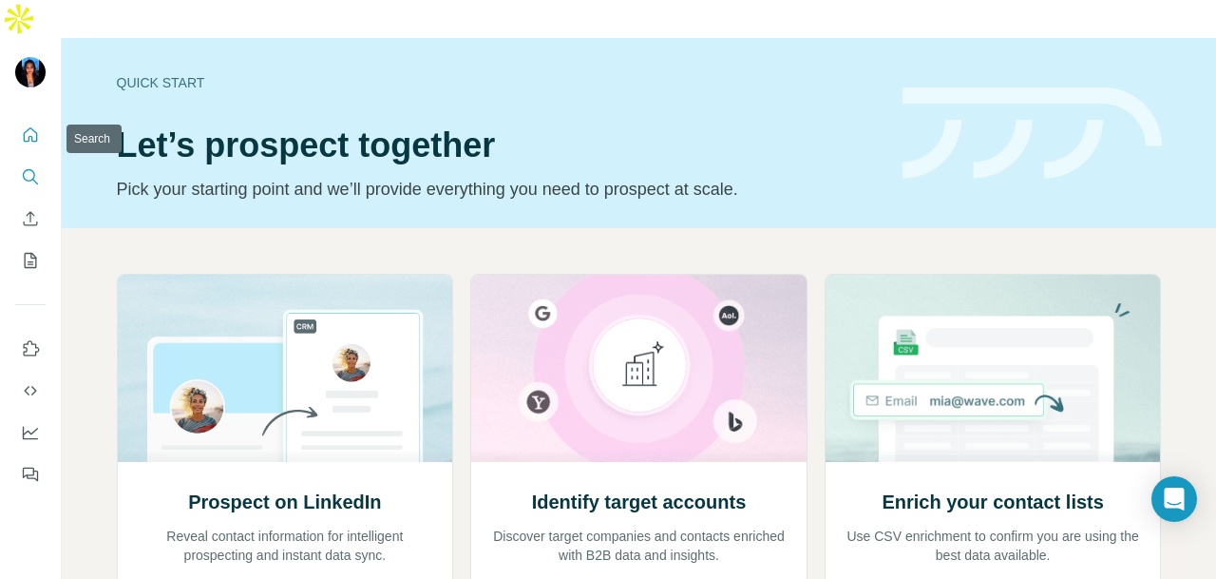
click at [25, 167] on icon "Search" at bounding box center [30, 176] width 19 height 19
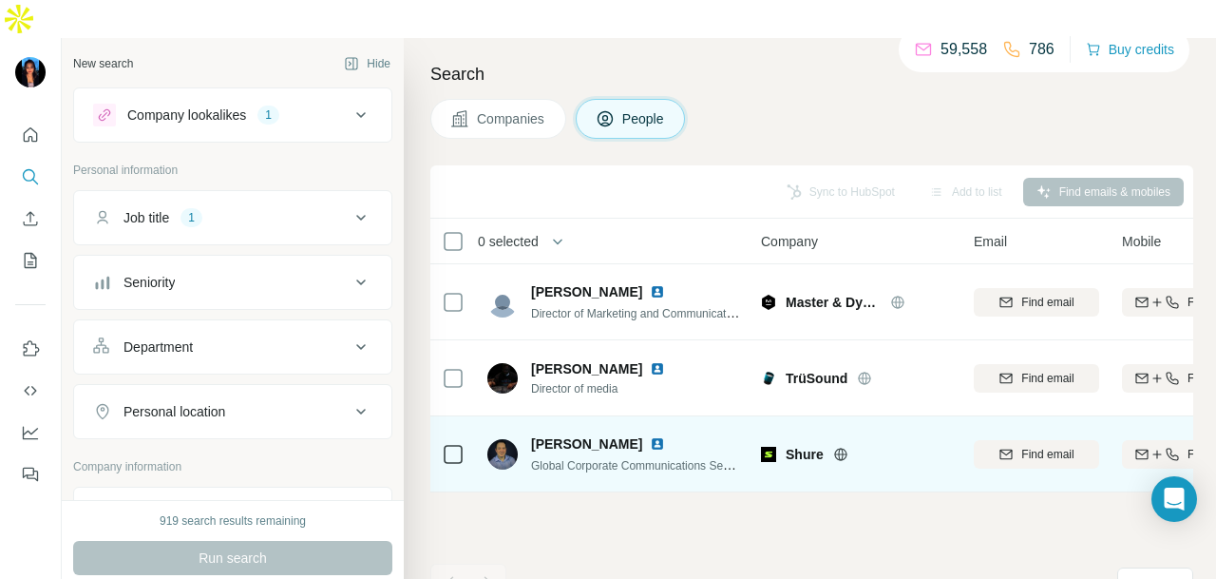
click at [650, 436] on img at bounding box center [657, 443] width 15 height 15
